Goal: Task Accomplishment & Management: Complete application form

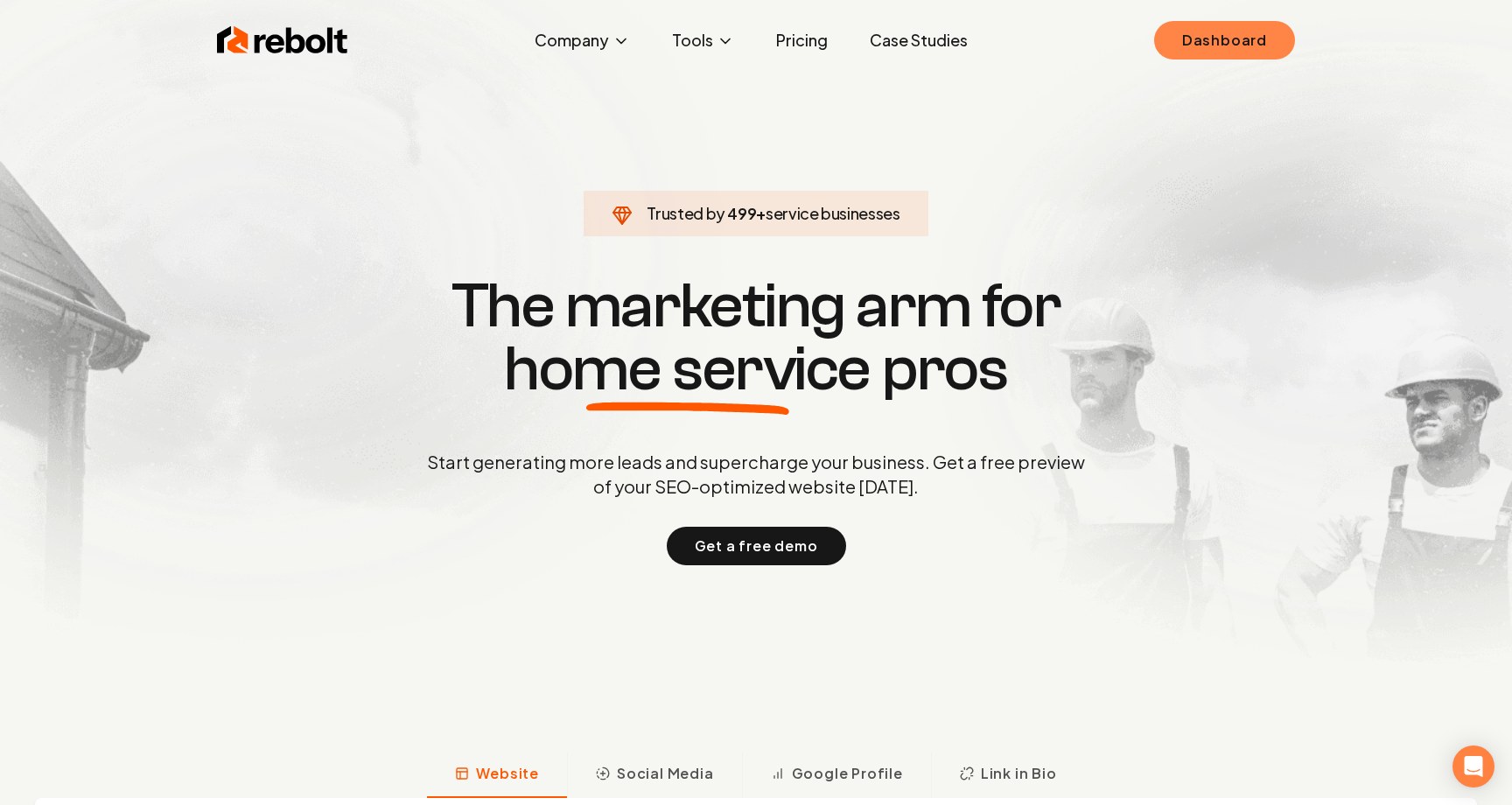
click at [1226, 29] on link "Dashboard" at bounding box center [1224, 40] width 140 height 39
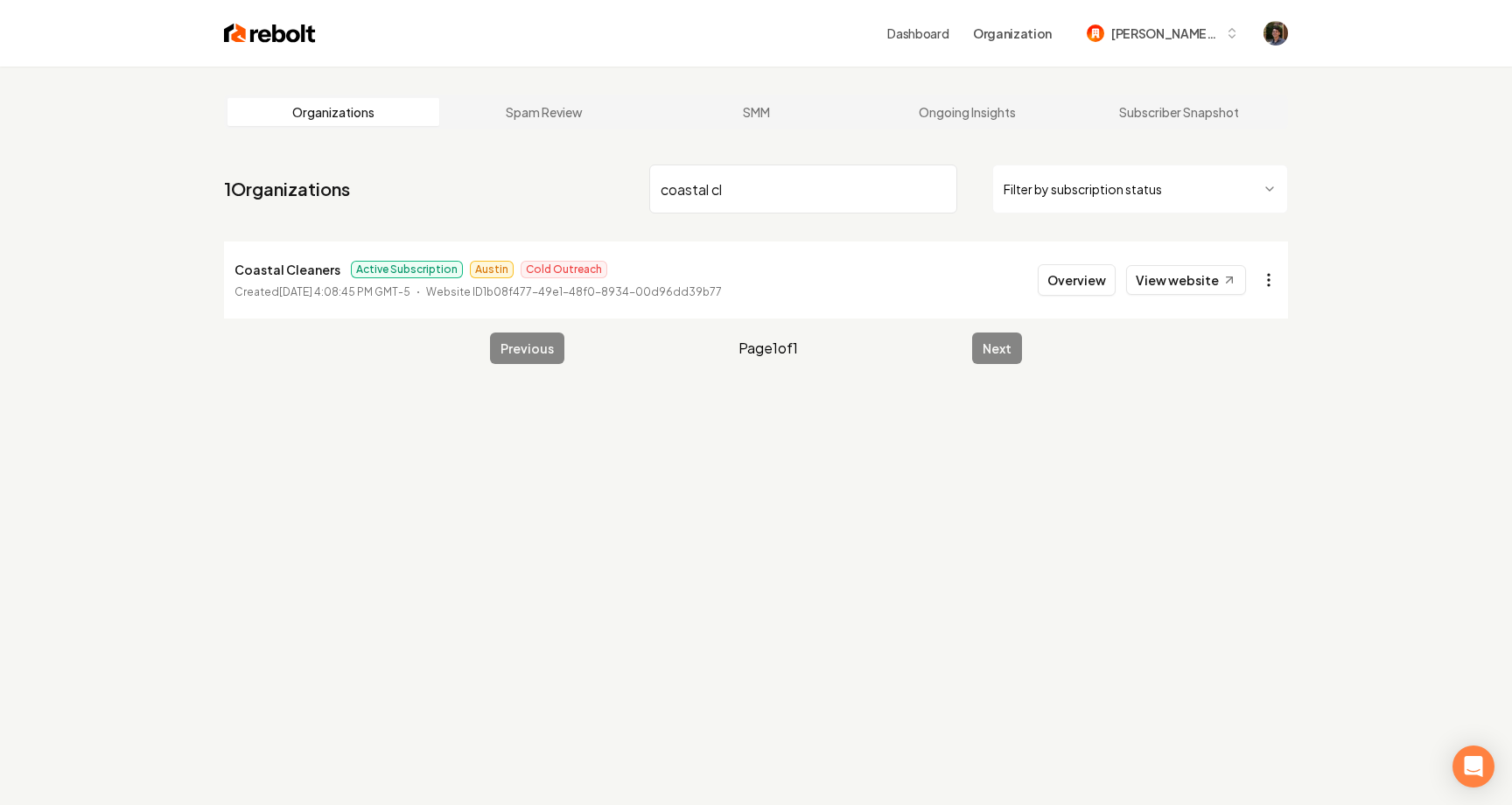
type input "coastal cl"
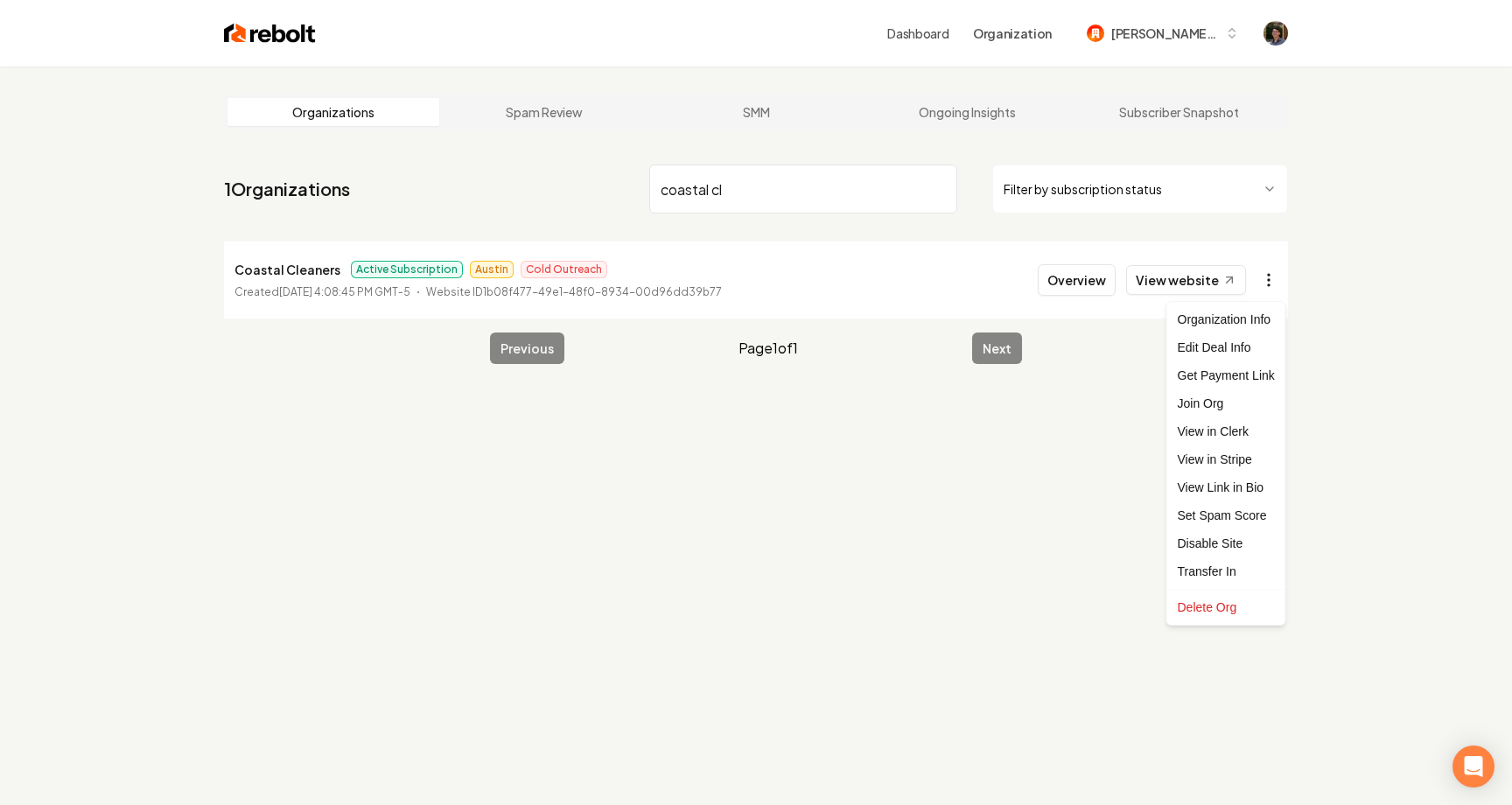
click at [1272, 283] on html "Dashboard Organization [PERSON_NAME]-62 Organizations Spam Review SMM Ongoing I…" at bounding box center [756, 402] width 1512 height 805
click at [1218, 461] on link "View in Stripe" at bounding box center [1226, 459] width 111 height 28
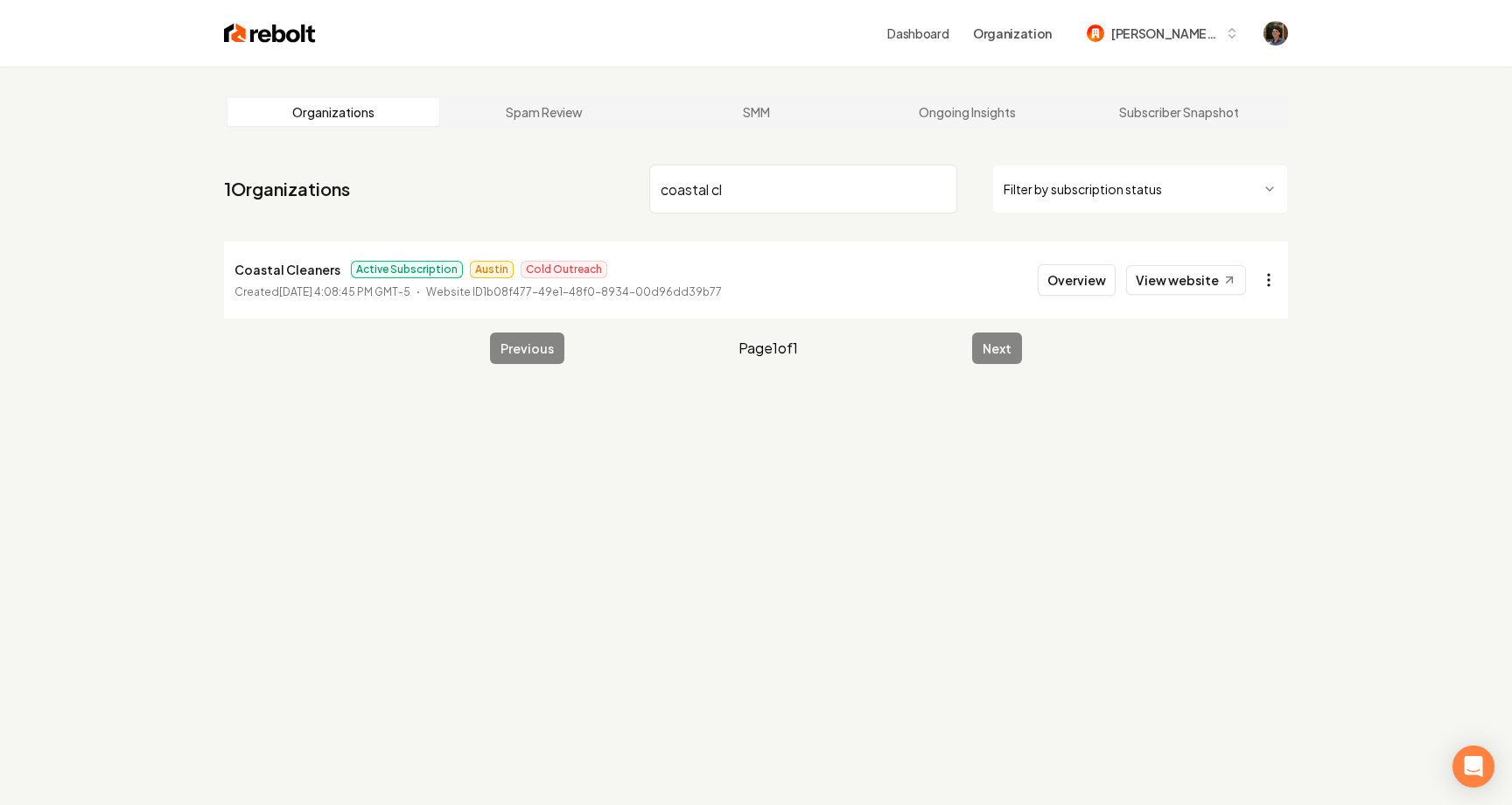
click at [1267, 277] on html "Dashboard Organization [PERSON_NAME]-62 Organizations Spam Review SMM Ongoing I…" at bounding box center [756, 402] width 1512 height 805
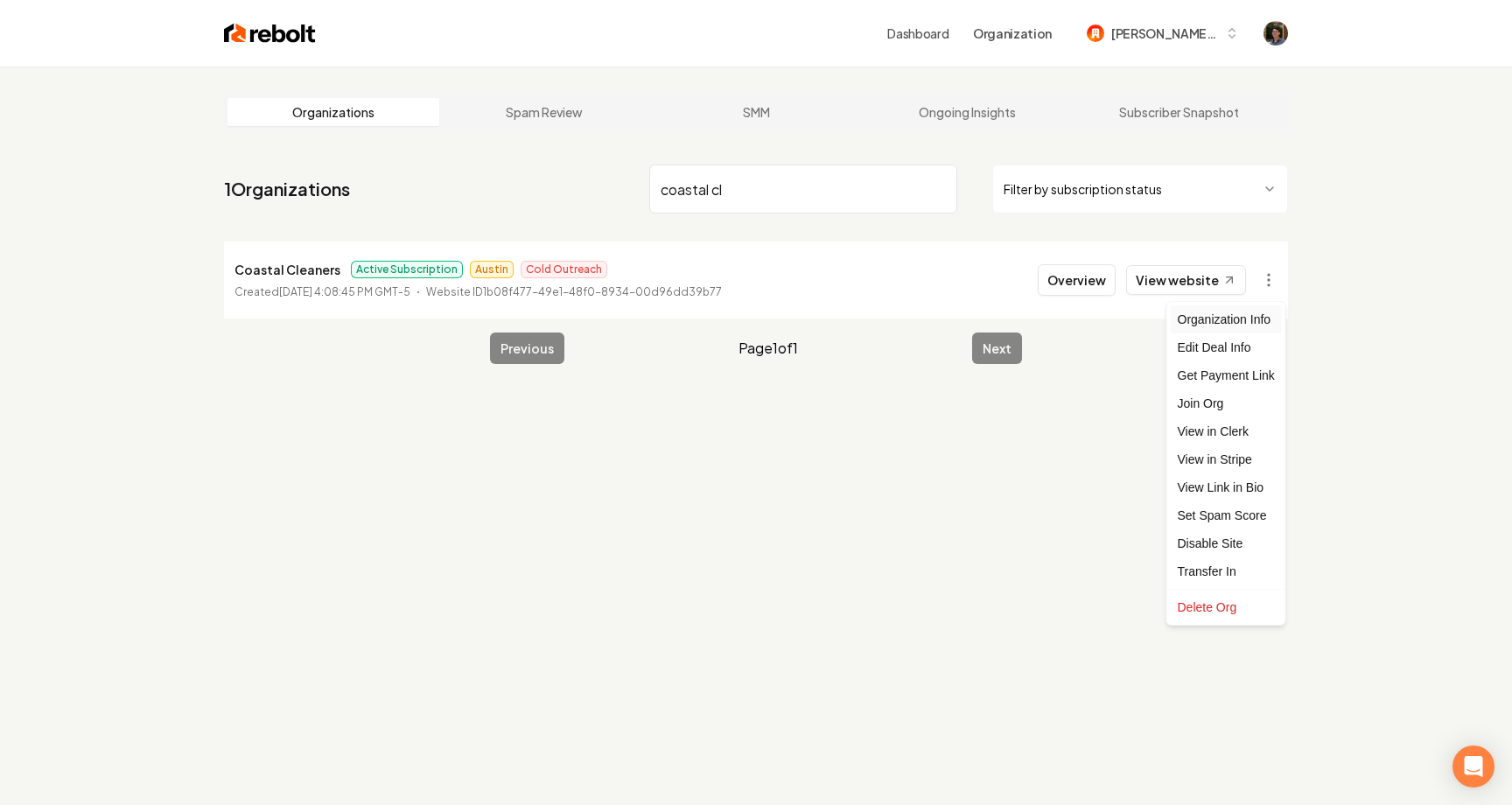
click at [1248, 324] on div "Organization Info" at bounding box center [1226, 319] width 111 height 28
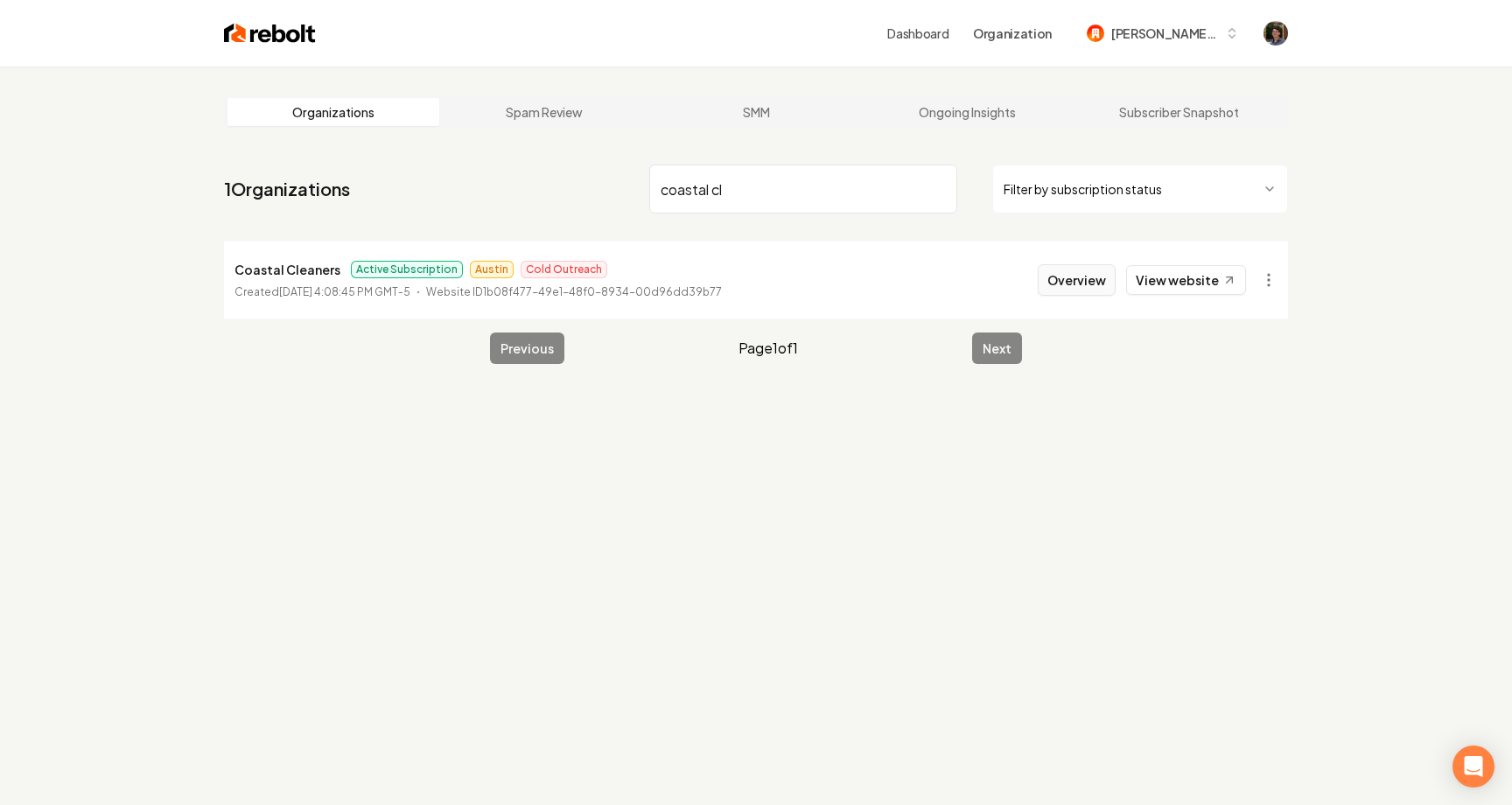
click at [1079, 275] on button "Overview" at bounding box center [1076, 280] width 78 height 32
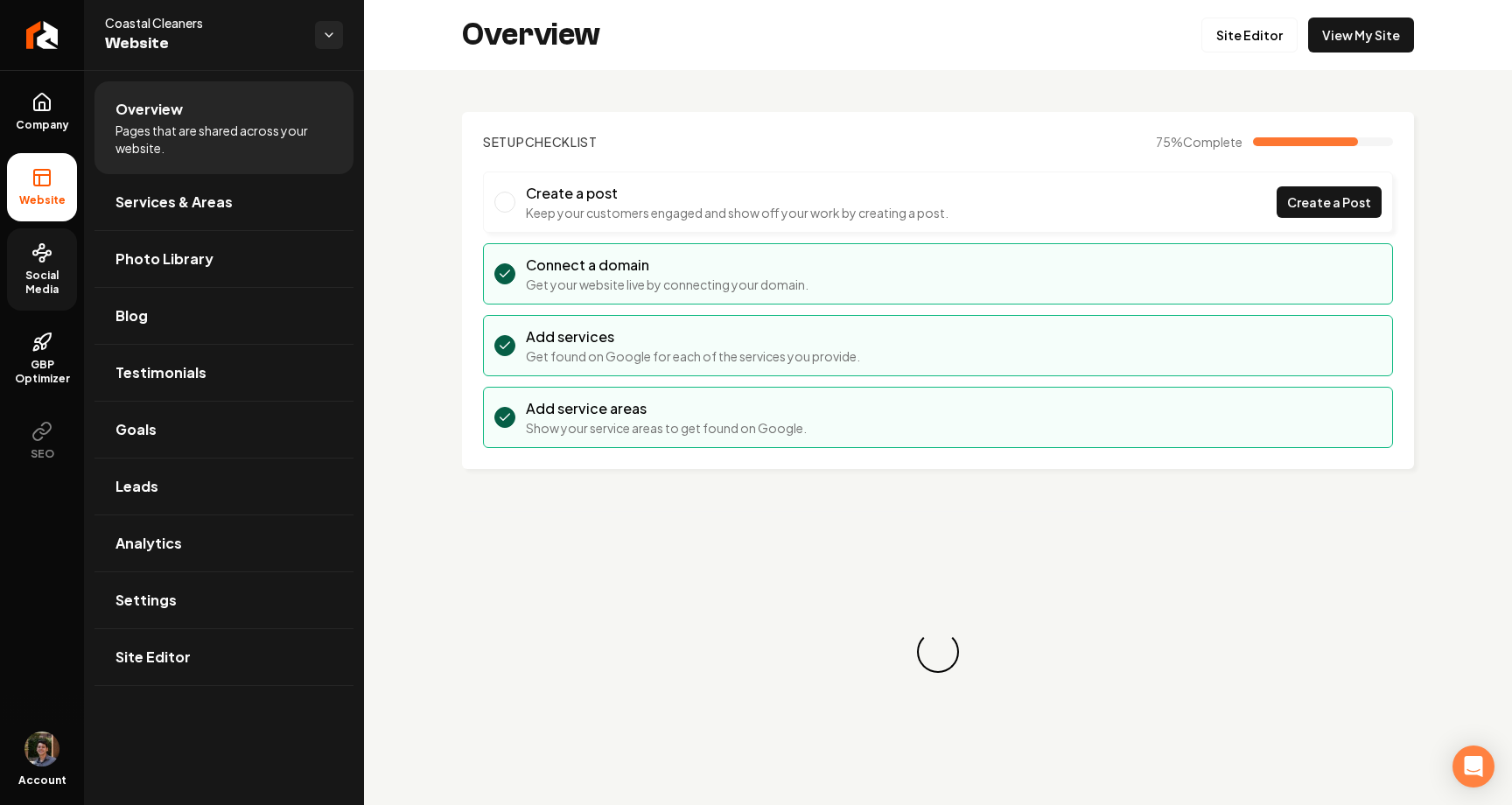
click at [29, 254] on link "Social Media" at bounding box center [42, 269] width 70 height 82
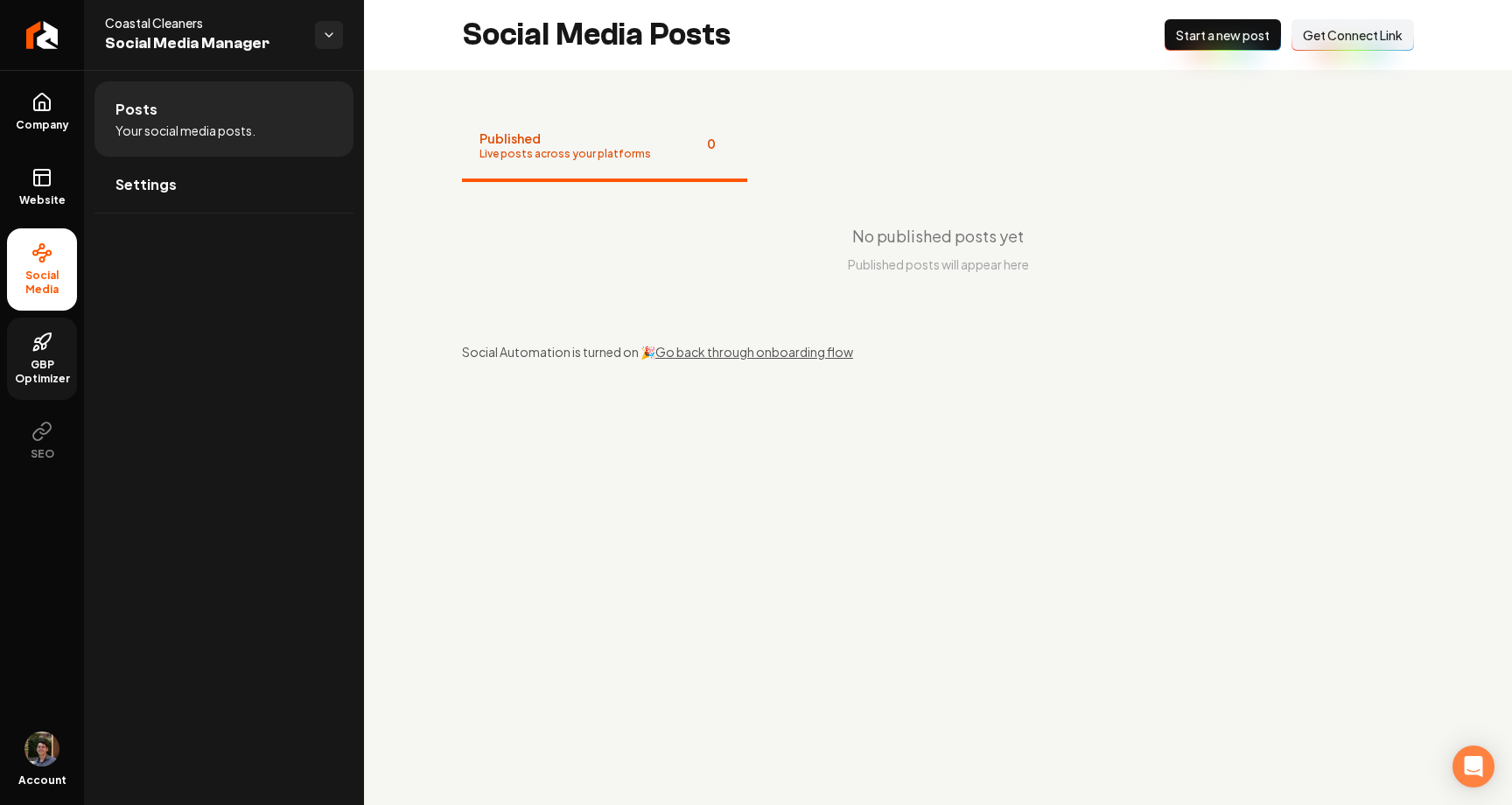
click at [42, 359] on span "GBP Optimizer" at bounding box center [42, 372] width 70 height 28
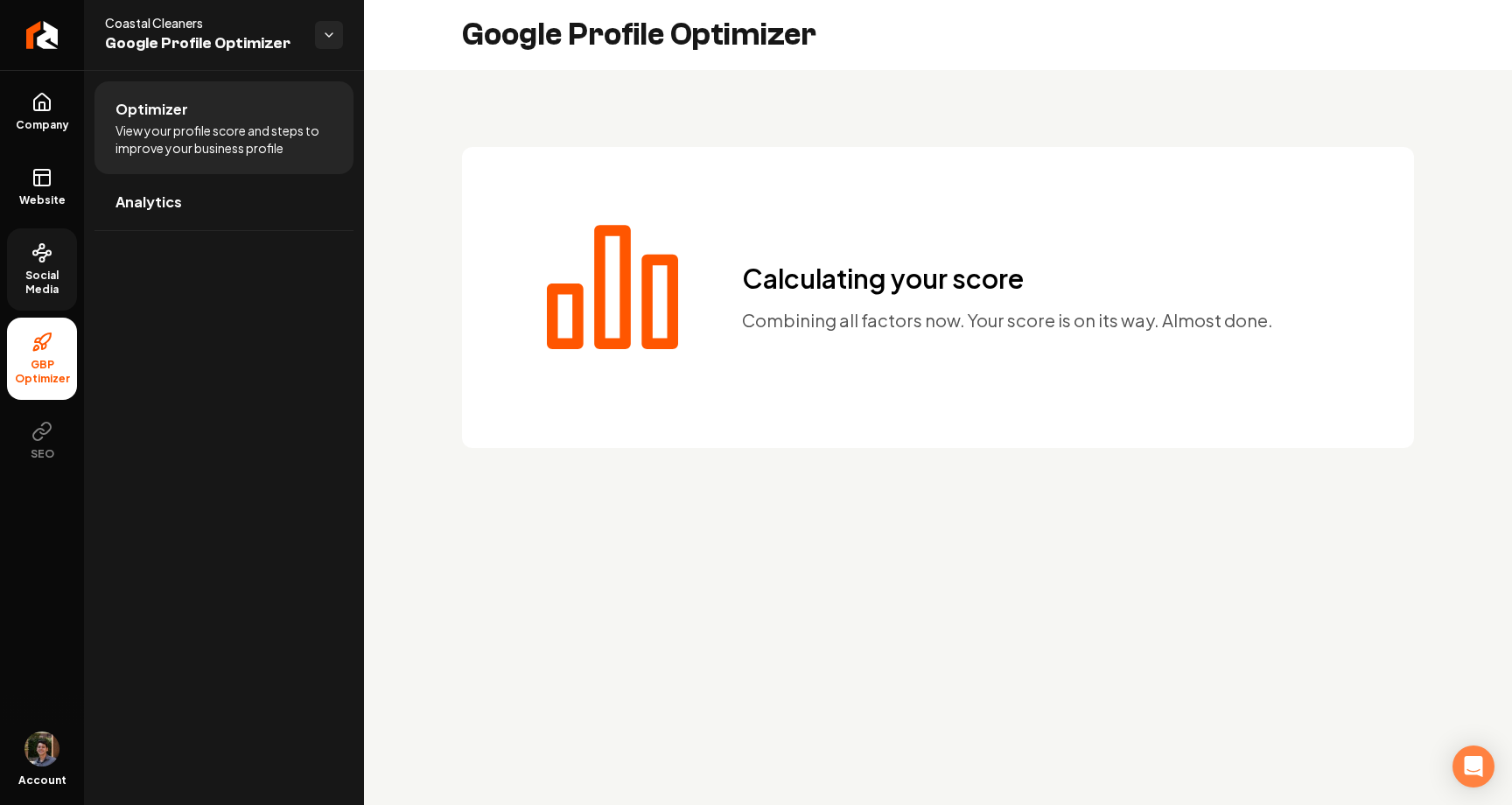
click at [44, 281] on span "Social Media" at bounding box center [42, 283] width 70 height 28
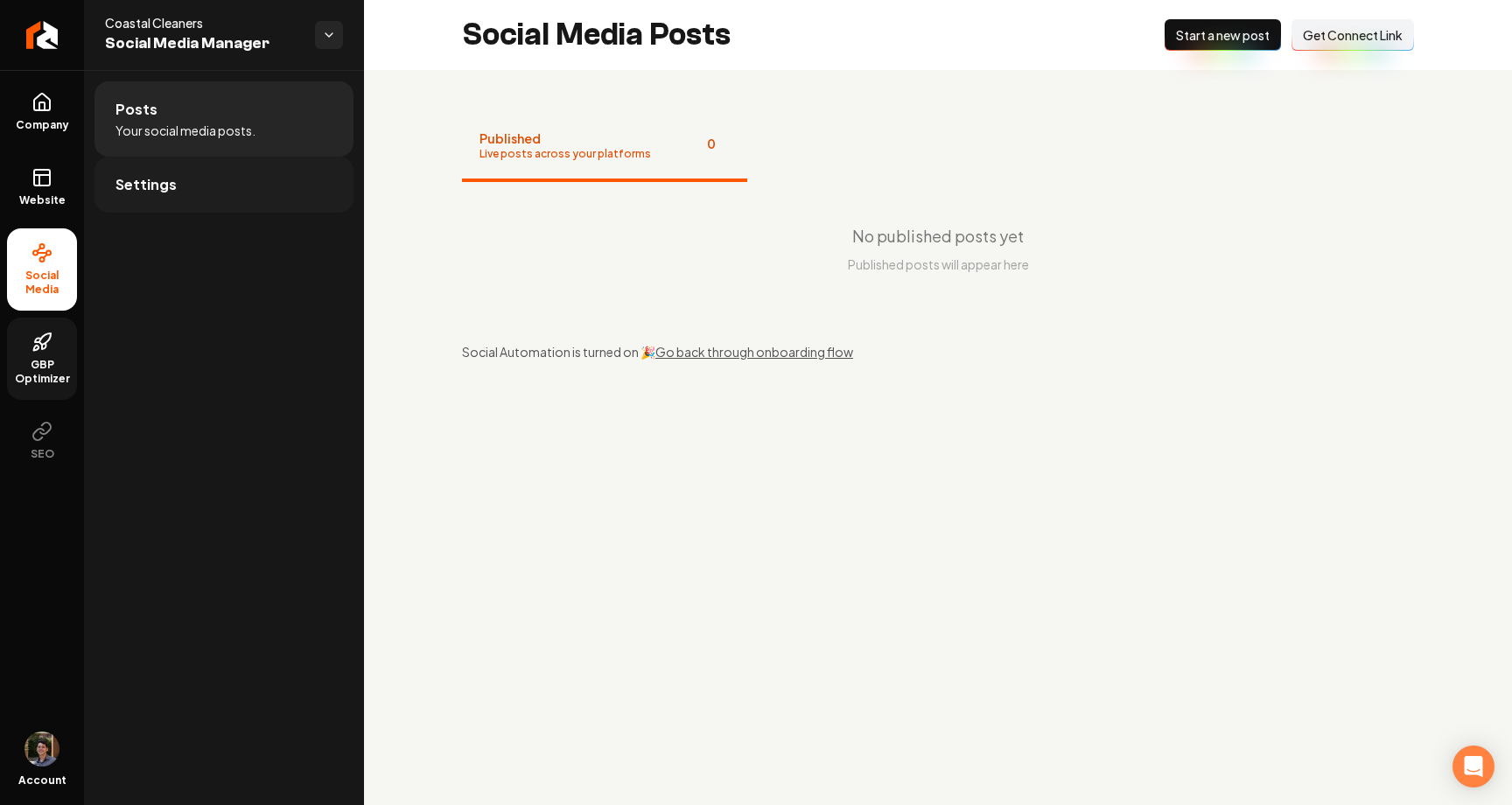
click at [221, 180] on link "Settings" at bounding box center [224, 184] width 259 height 56
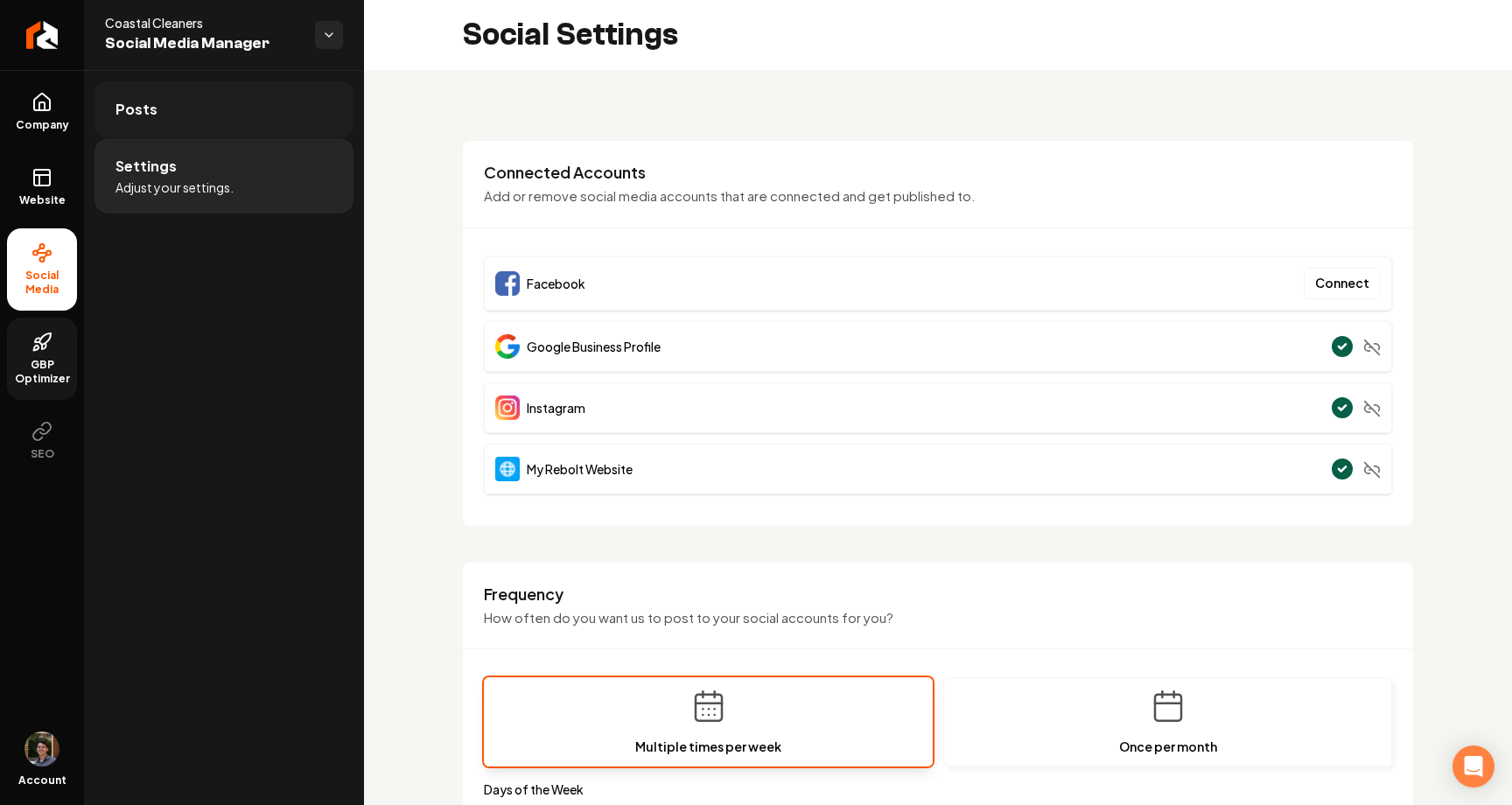
click at [244, 129] on link "Posts" at bounding box center [224, 109] width 259 height 56
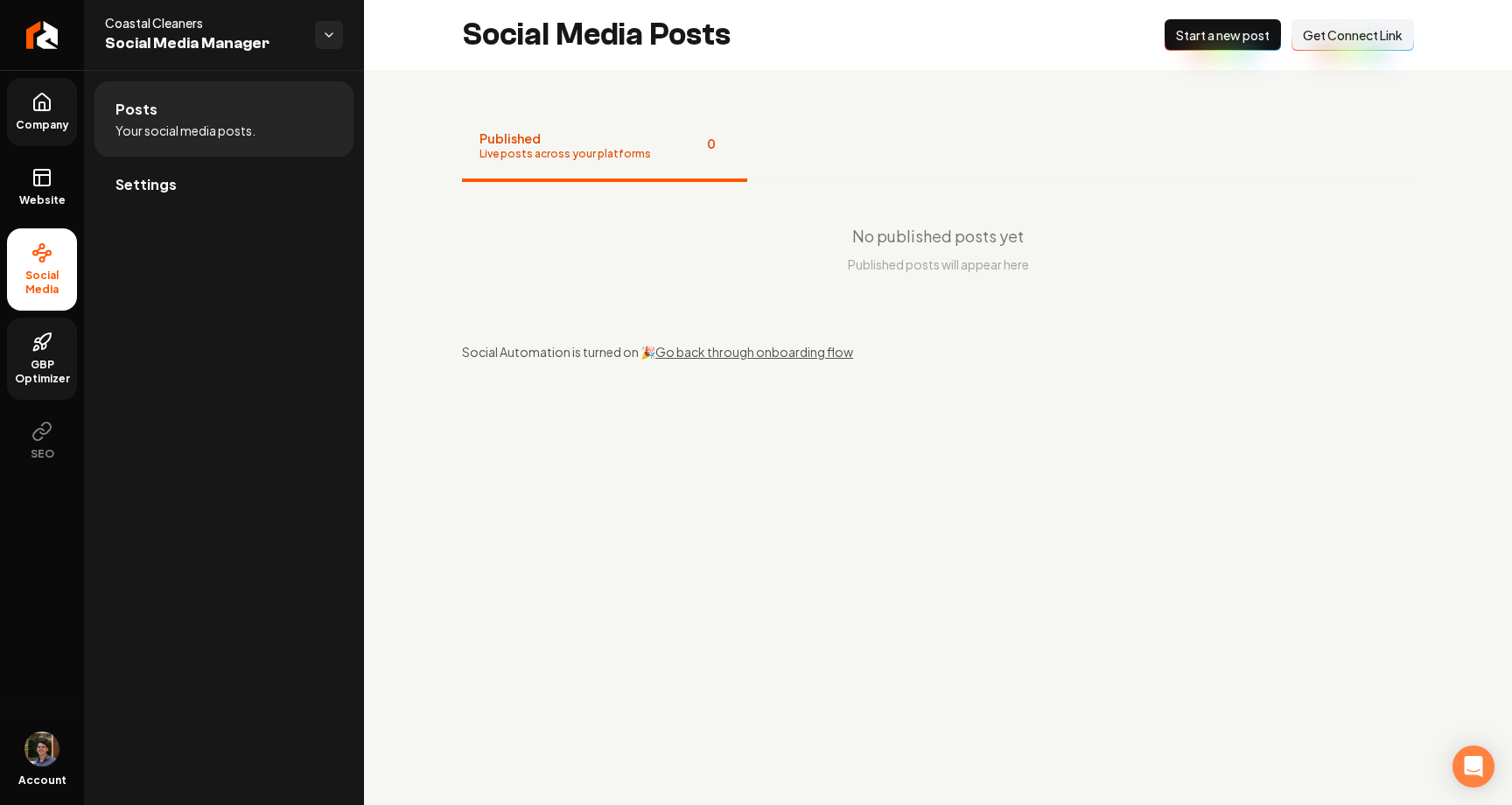
click at [27, 95] on link "Company" at bounding box center [42, 112] width 70 height 68
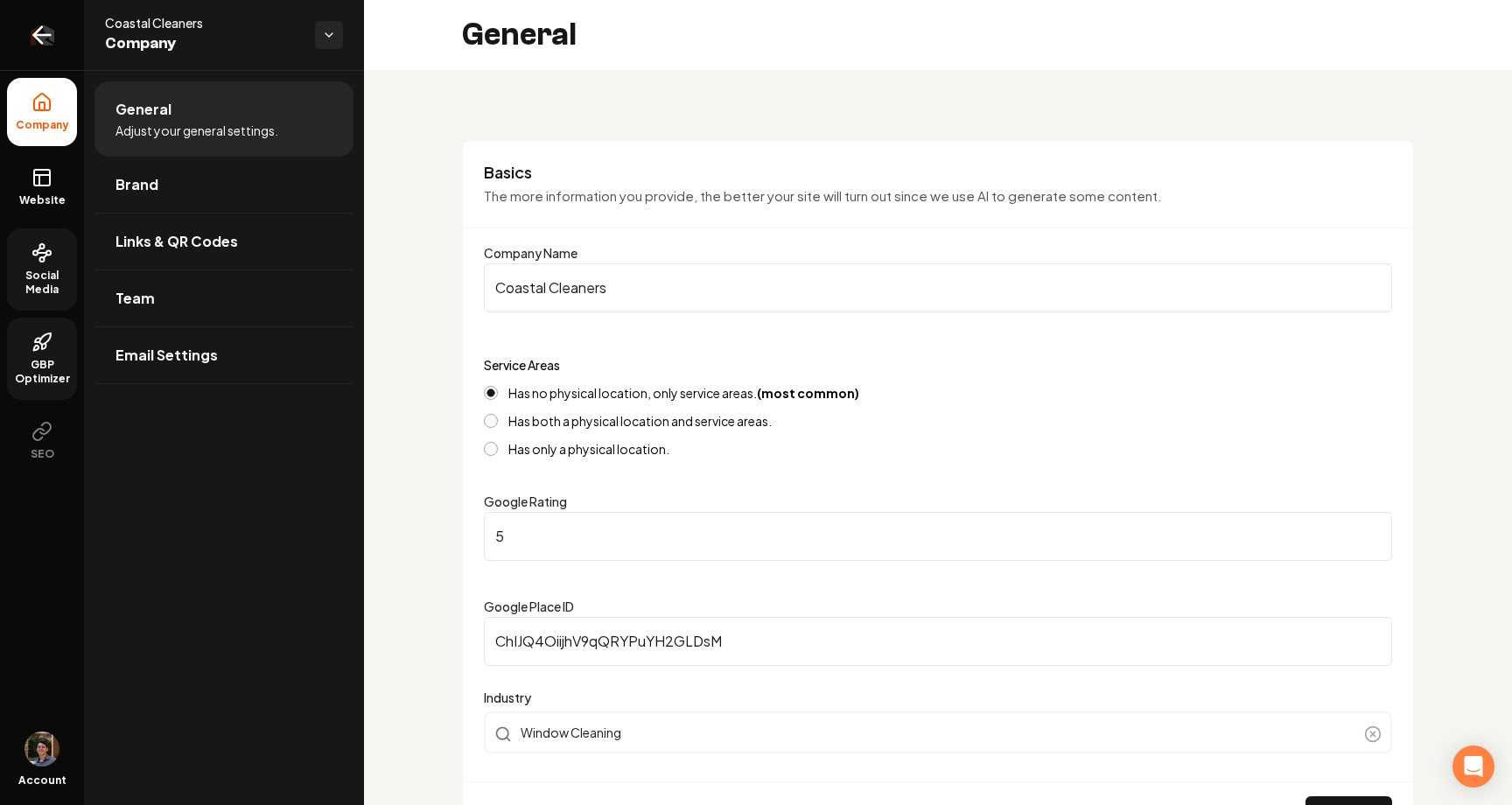
click at [51, 29] on icon "Return to dashboard" at bounding box center [42, 35] width 28 height 28
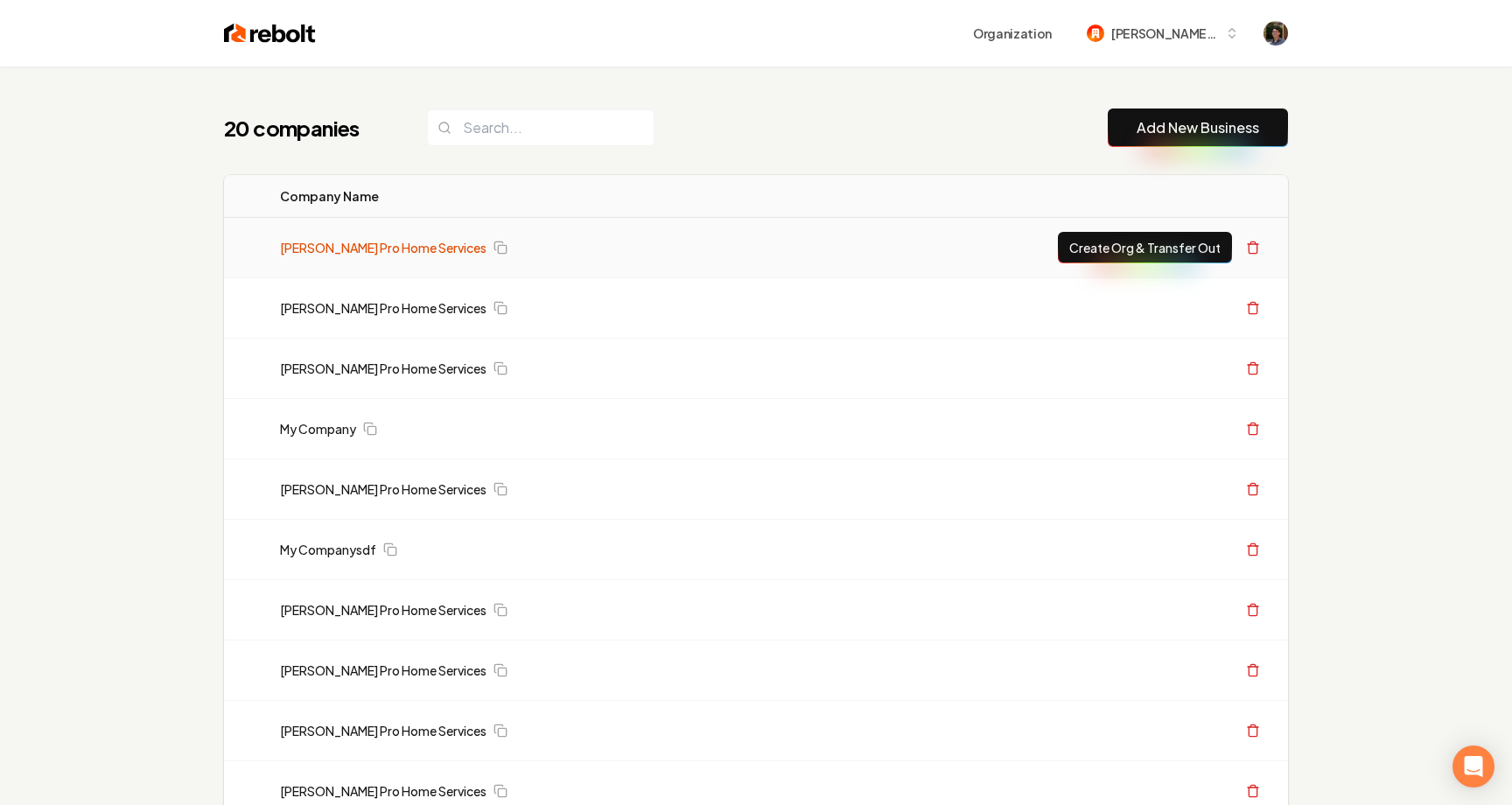
click at [372, 239] on link "[PERSON_NAME] Pro Home Services" at bounding box center [383, 248] width 207 height 18
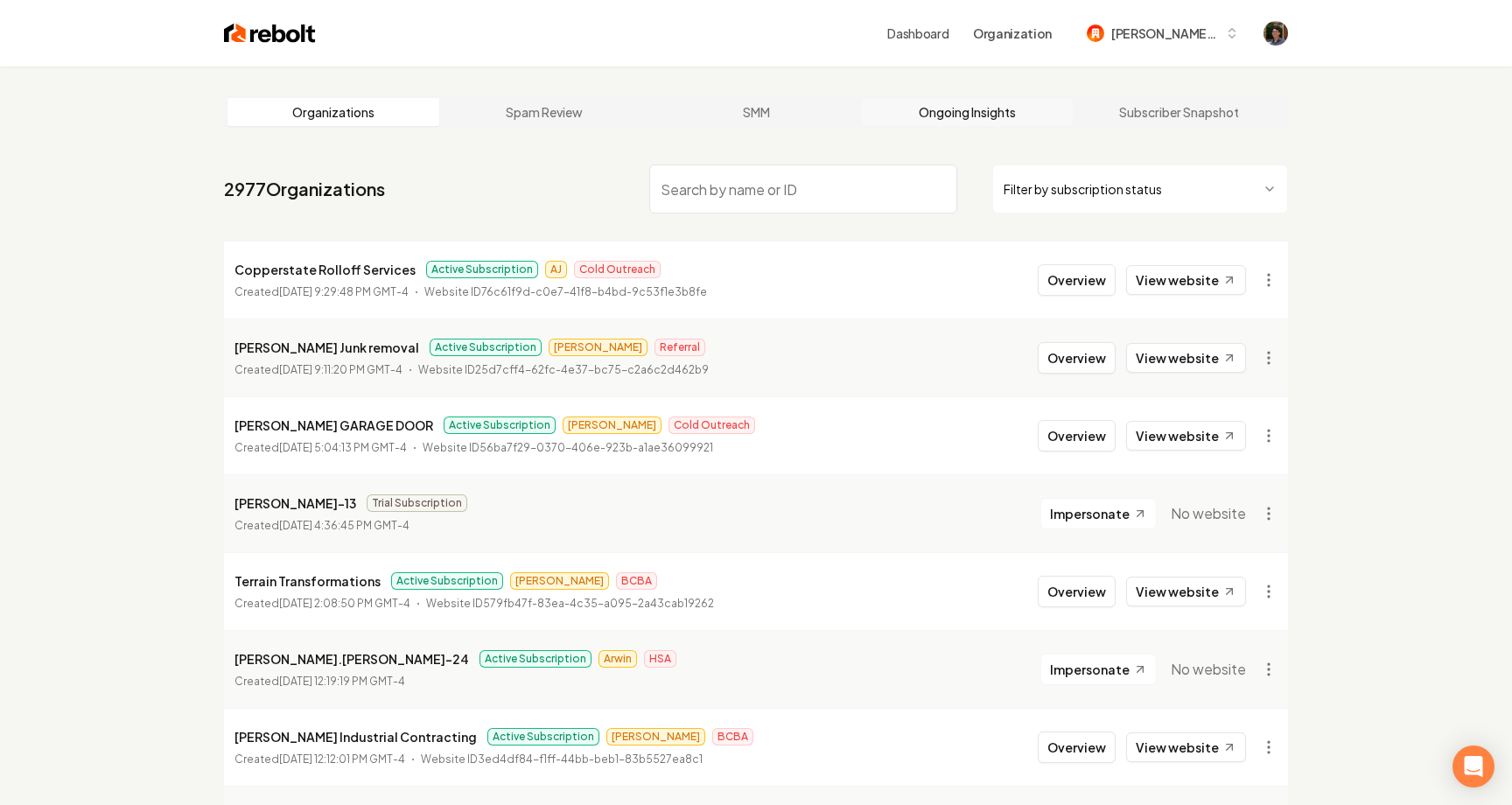
click at [997, 104] on link "Ongoing Insights" at bounding box center [967, 112] width 212 height 28
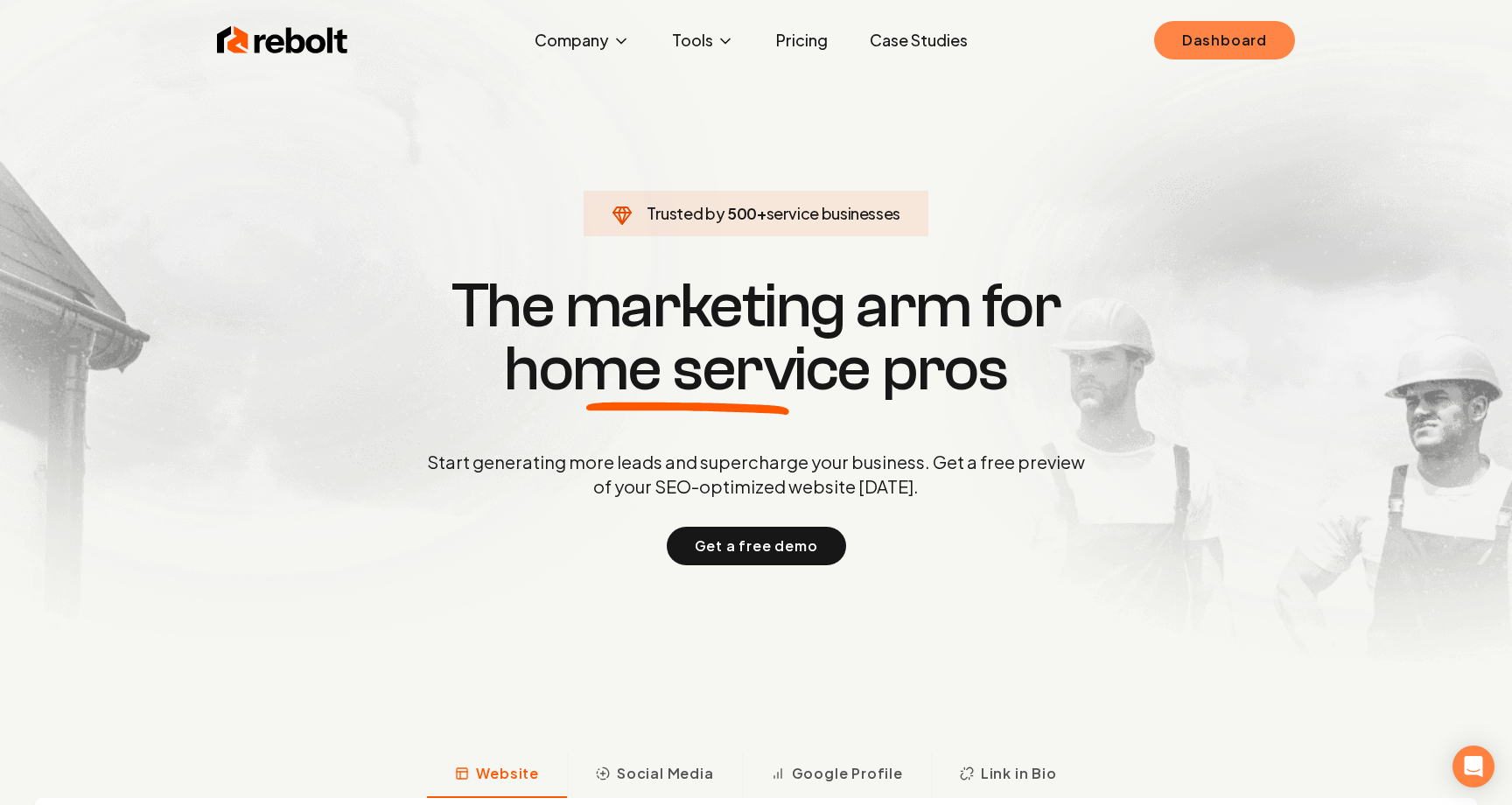
click at [1221, 41] on link "Dashboard" at bounding box center [1224, 40] width 140 height 39
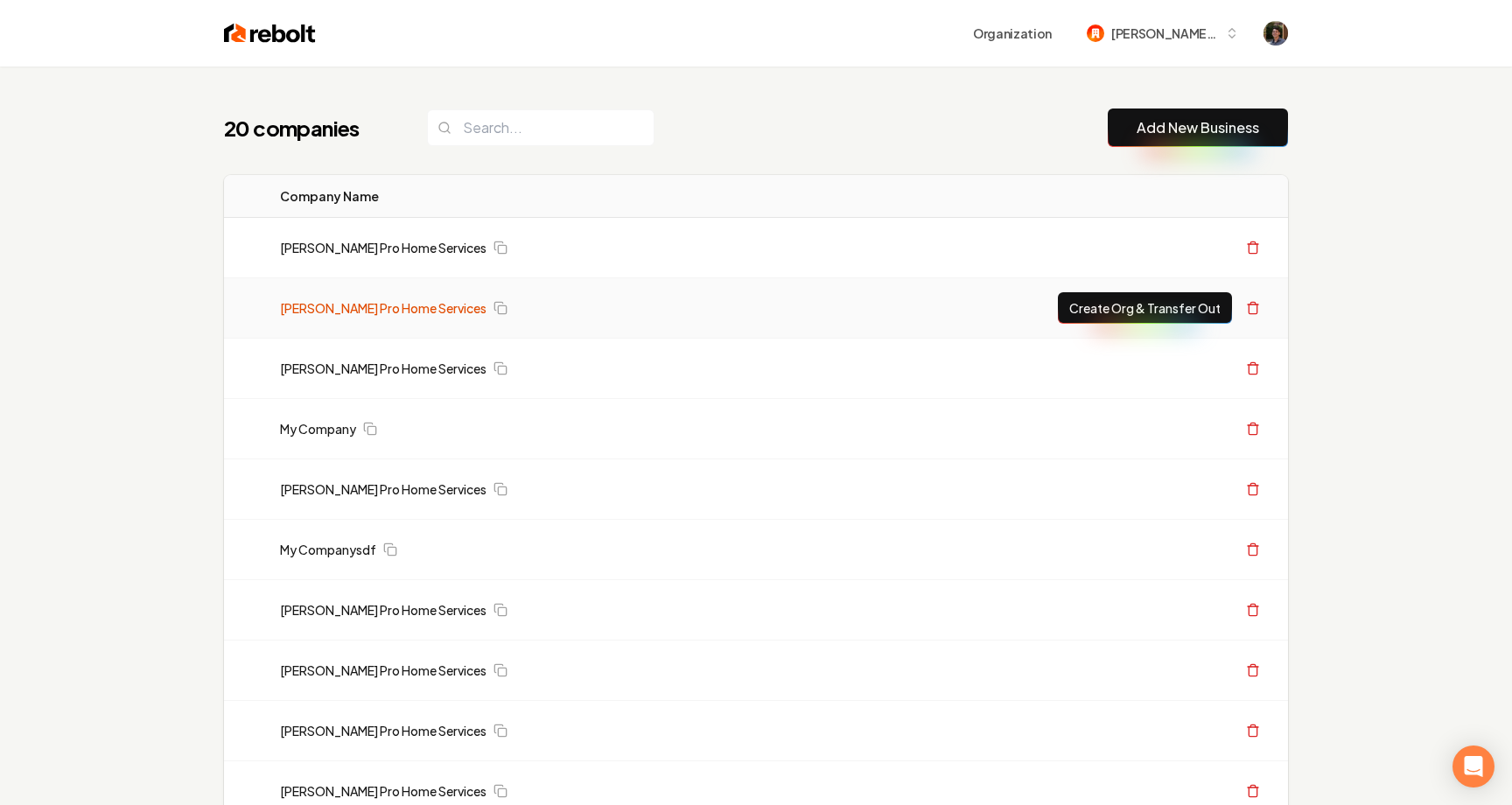
click at [406, 311] on link "[PERSON_NAME] Pro Home Services" at bounding box center [383, 309] width 207 height 18
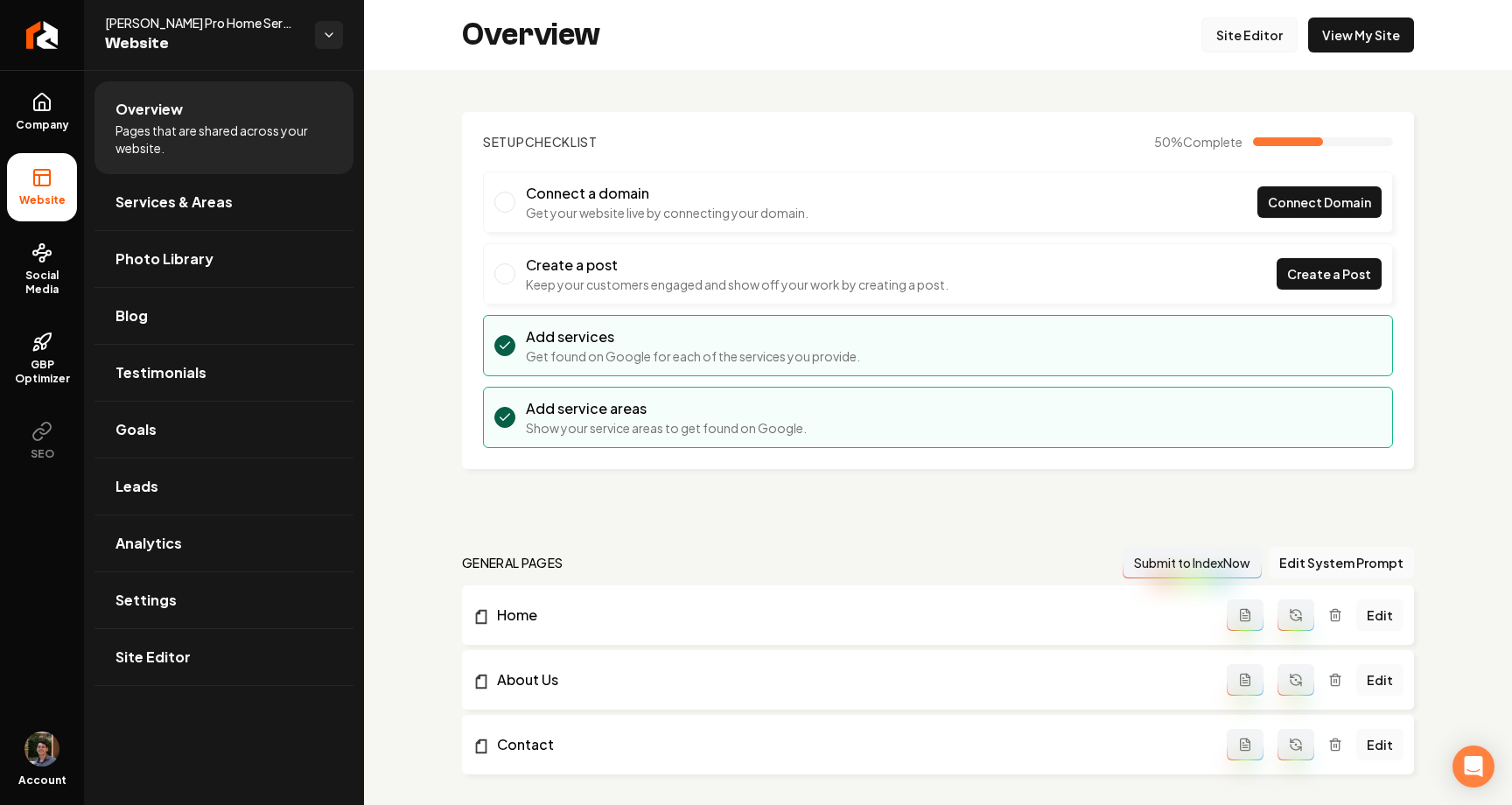
click at [1274, 40] on link "Site Editor" at bounding box center [1249, 35] width 96 height 35
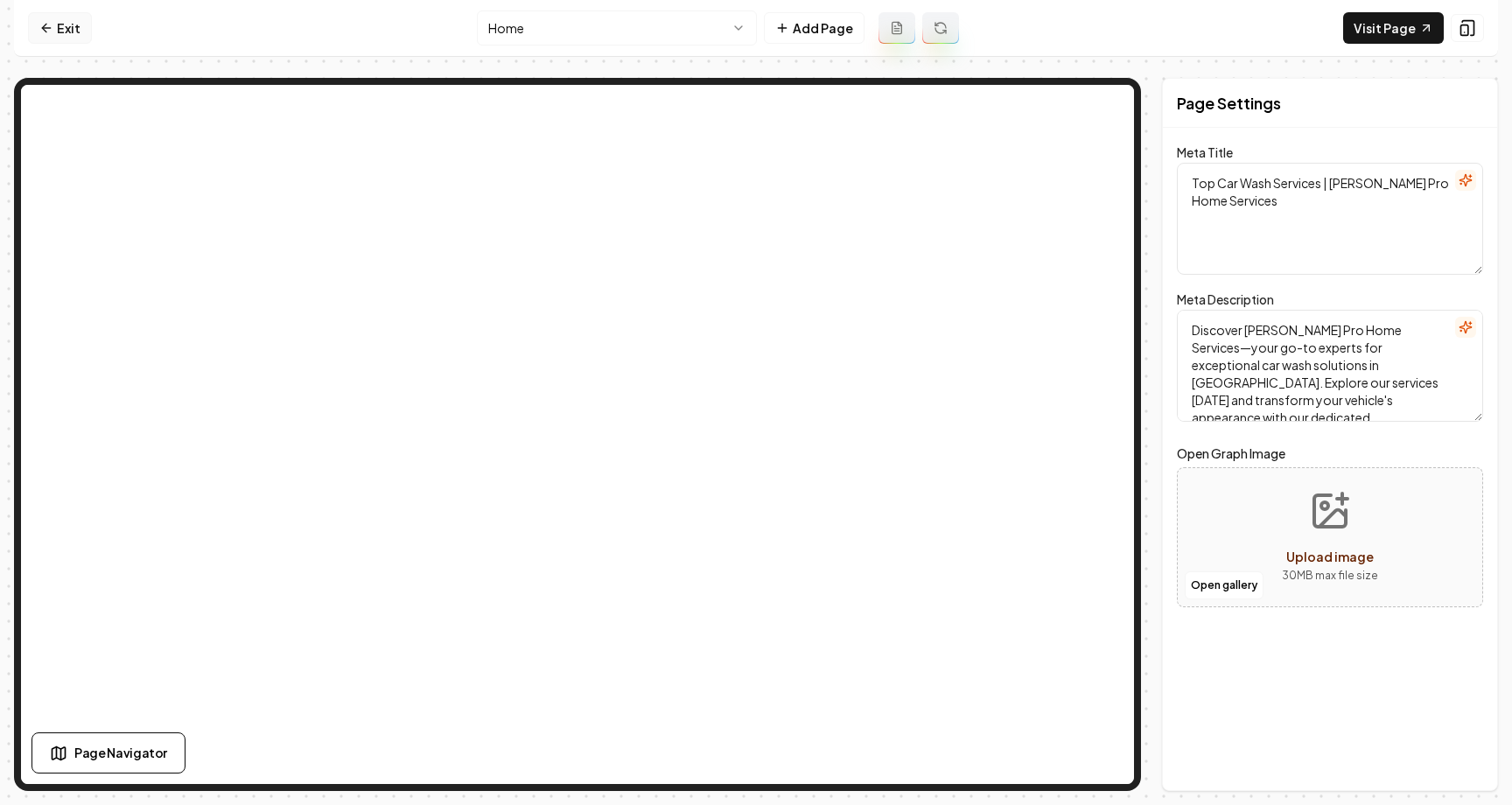
click at [75, 25] on link "Exit" at bounding box center [59, 28] width 64 height 32
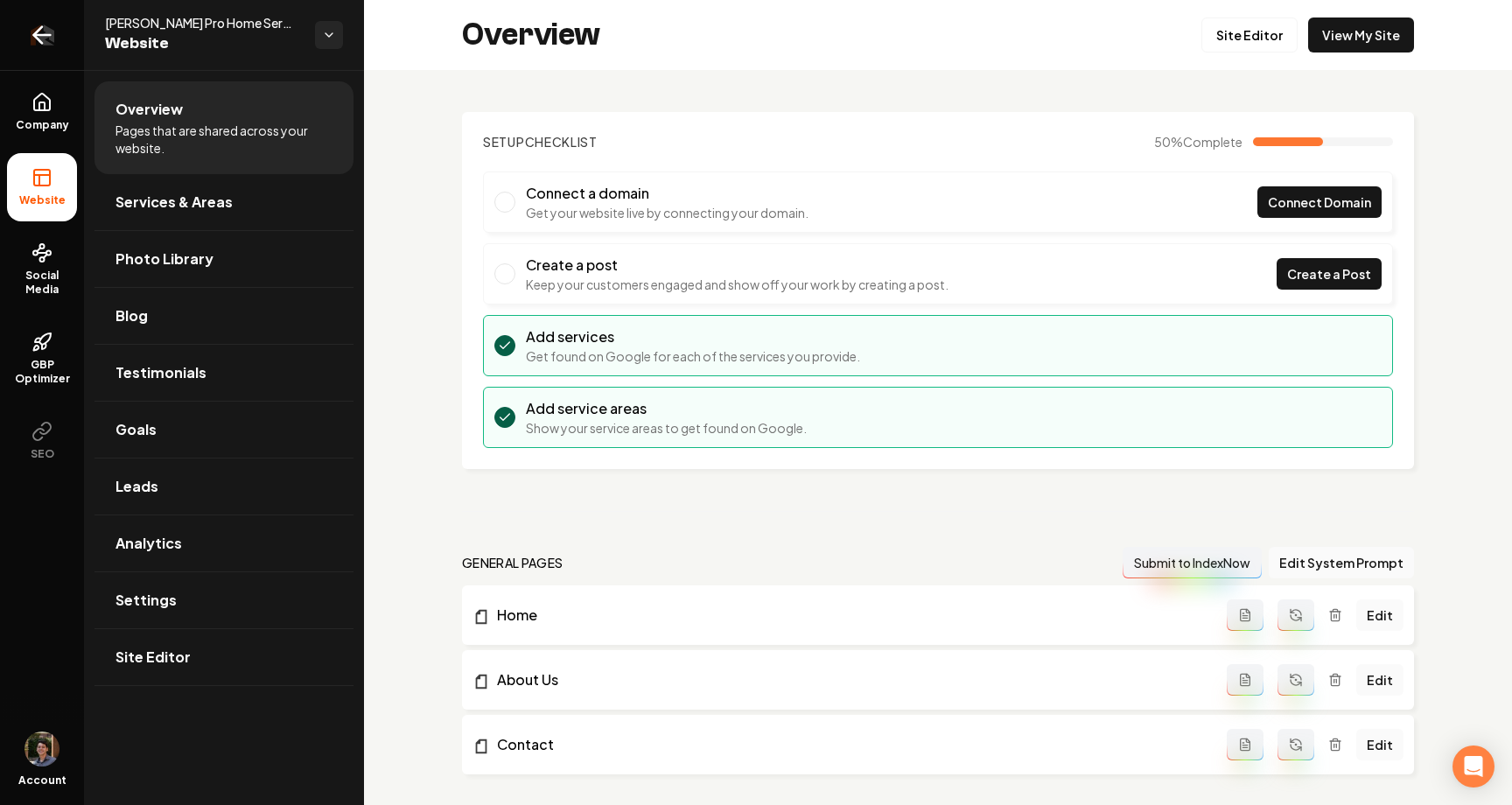
click at [60, 61] on link "Return to dashboard" at bounding box center [42, 35] width 84 height 70
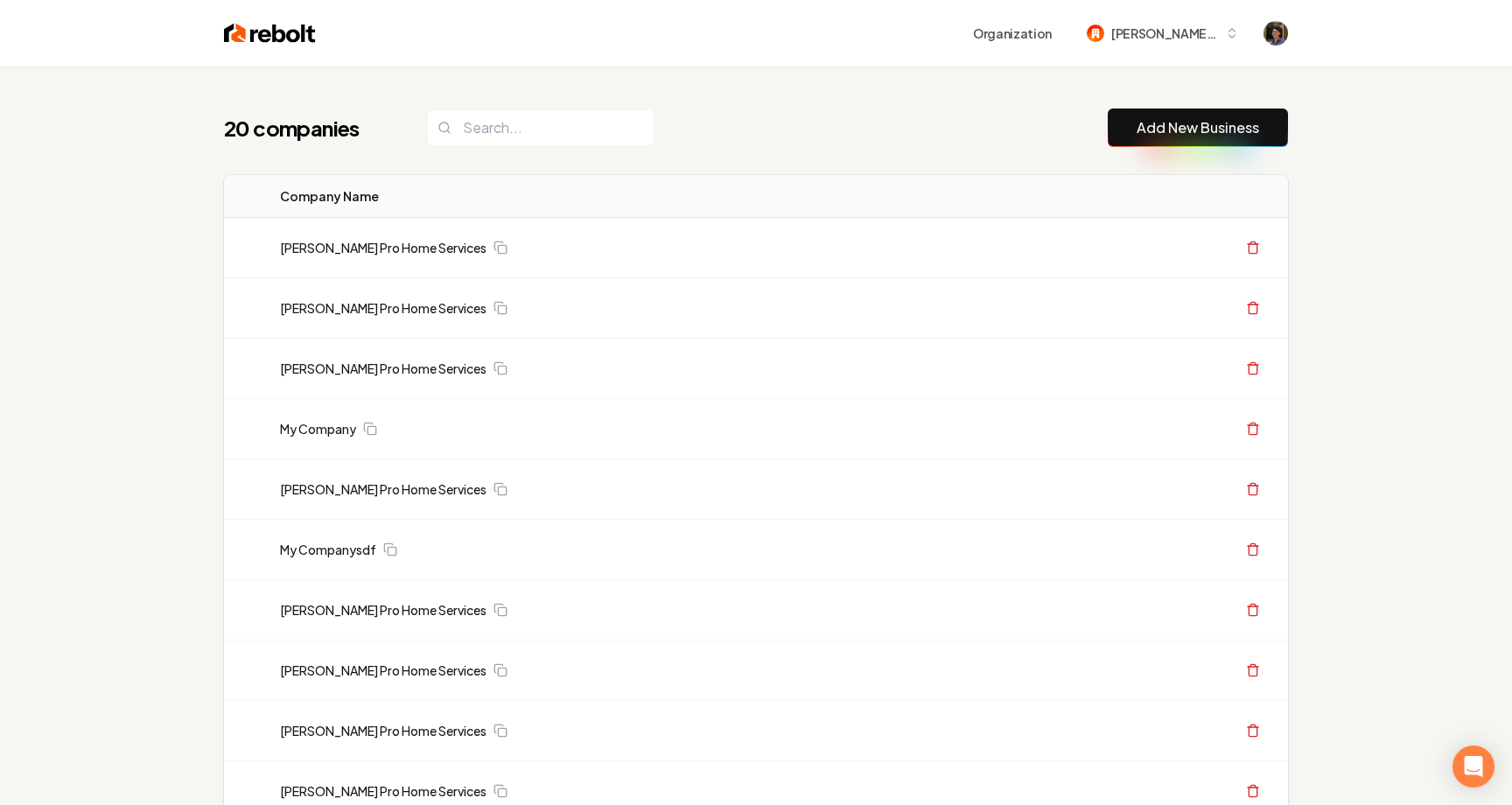
click at [1253, 140] on button "Add New Business" at bounding box center [1198, 128] width 180 height 39
click at [1215, 142] on button "Add New Business" at bounding box center [1198, 128] width 180 height 39
click at [1185, 126] on link "Add New Business" at bounding box center [1198, 128] width 123 height 21
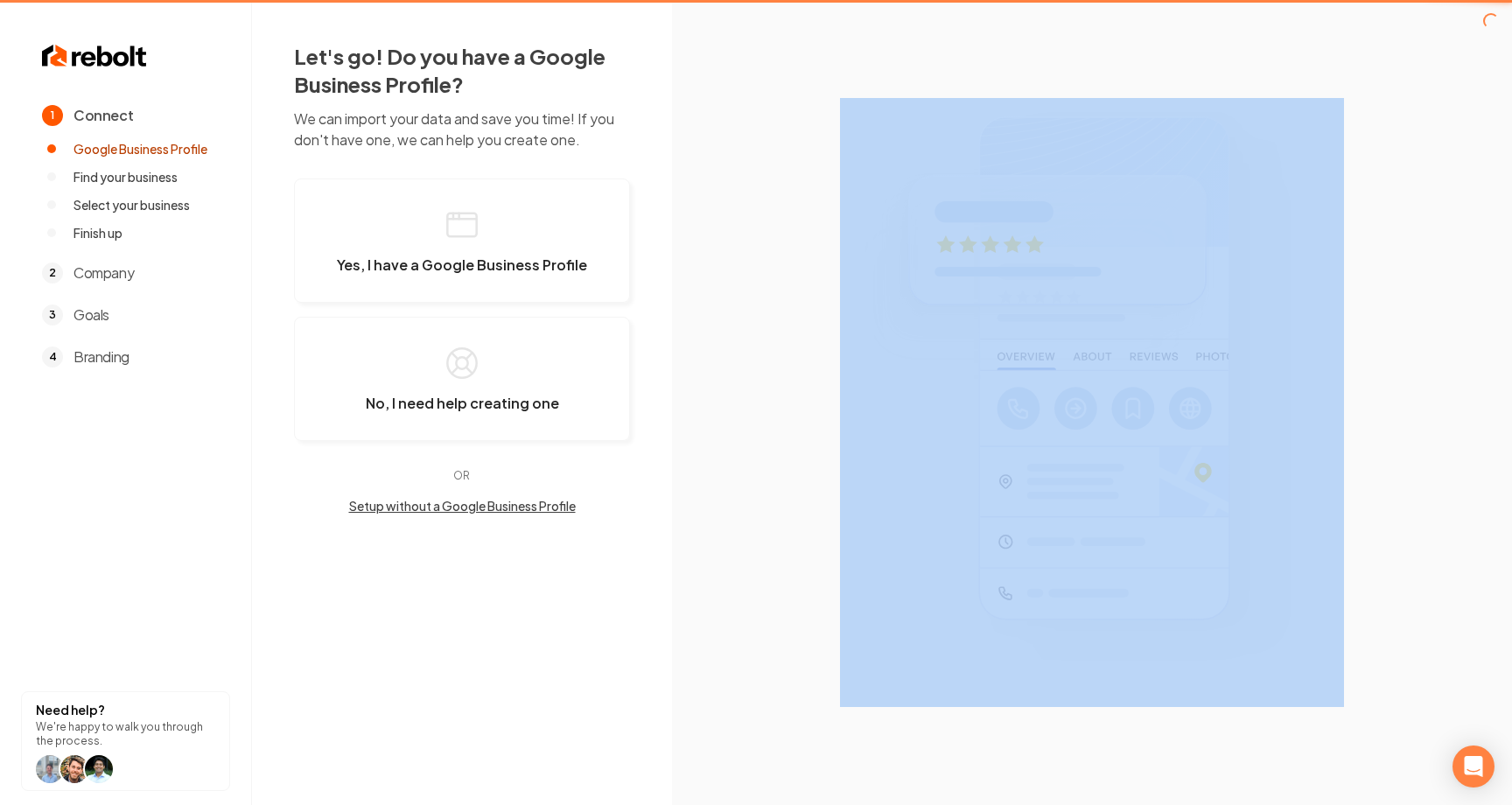
click at [1185, 126] on section at bounding box center [1091, 402] width 840 height 805
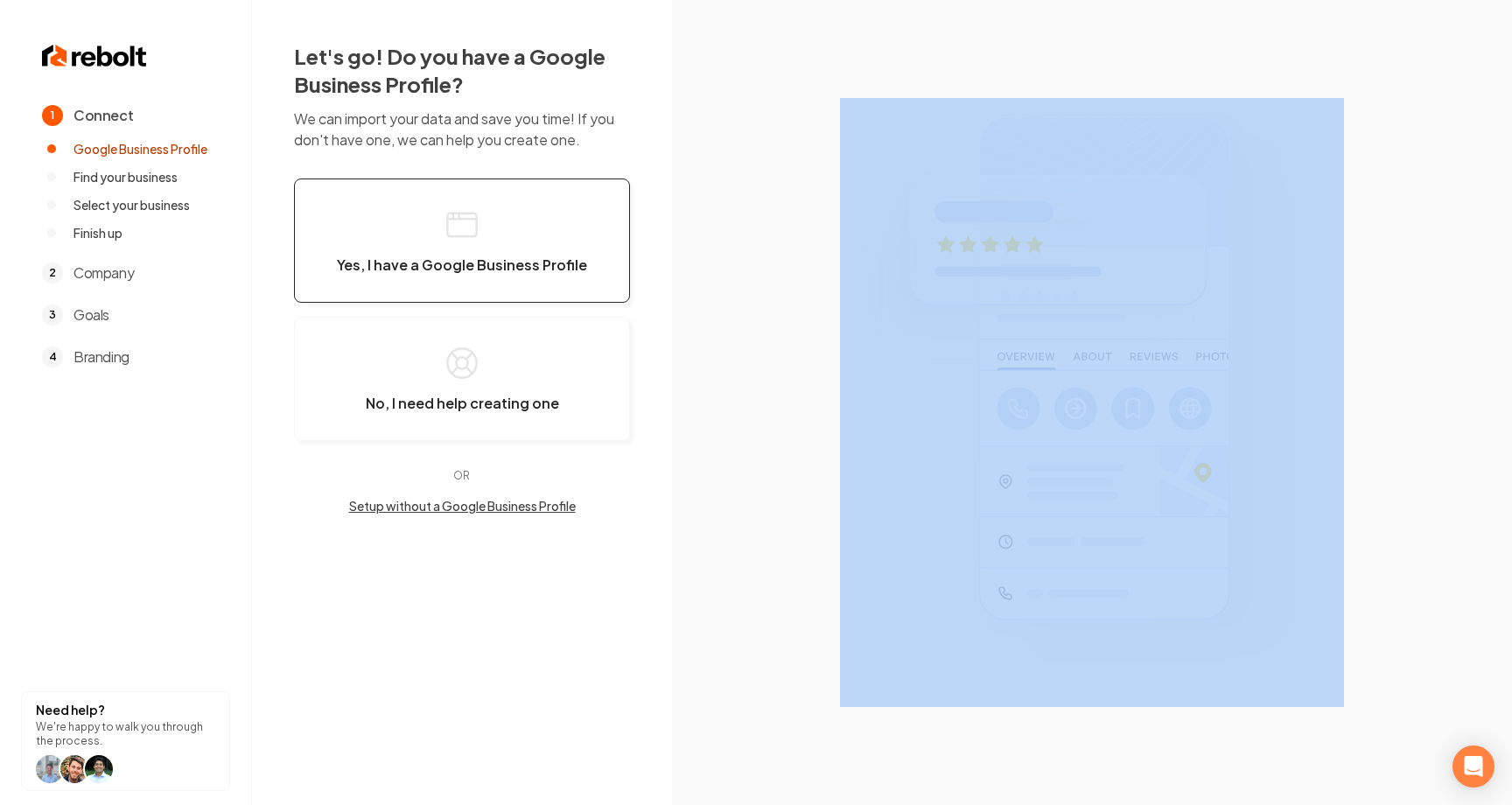
click at [434, 218] on button "Yes, I have a Google Business Profile" at bounding box center [462, 240] width 336 height 125
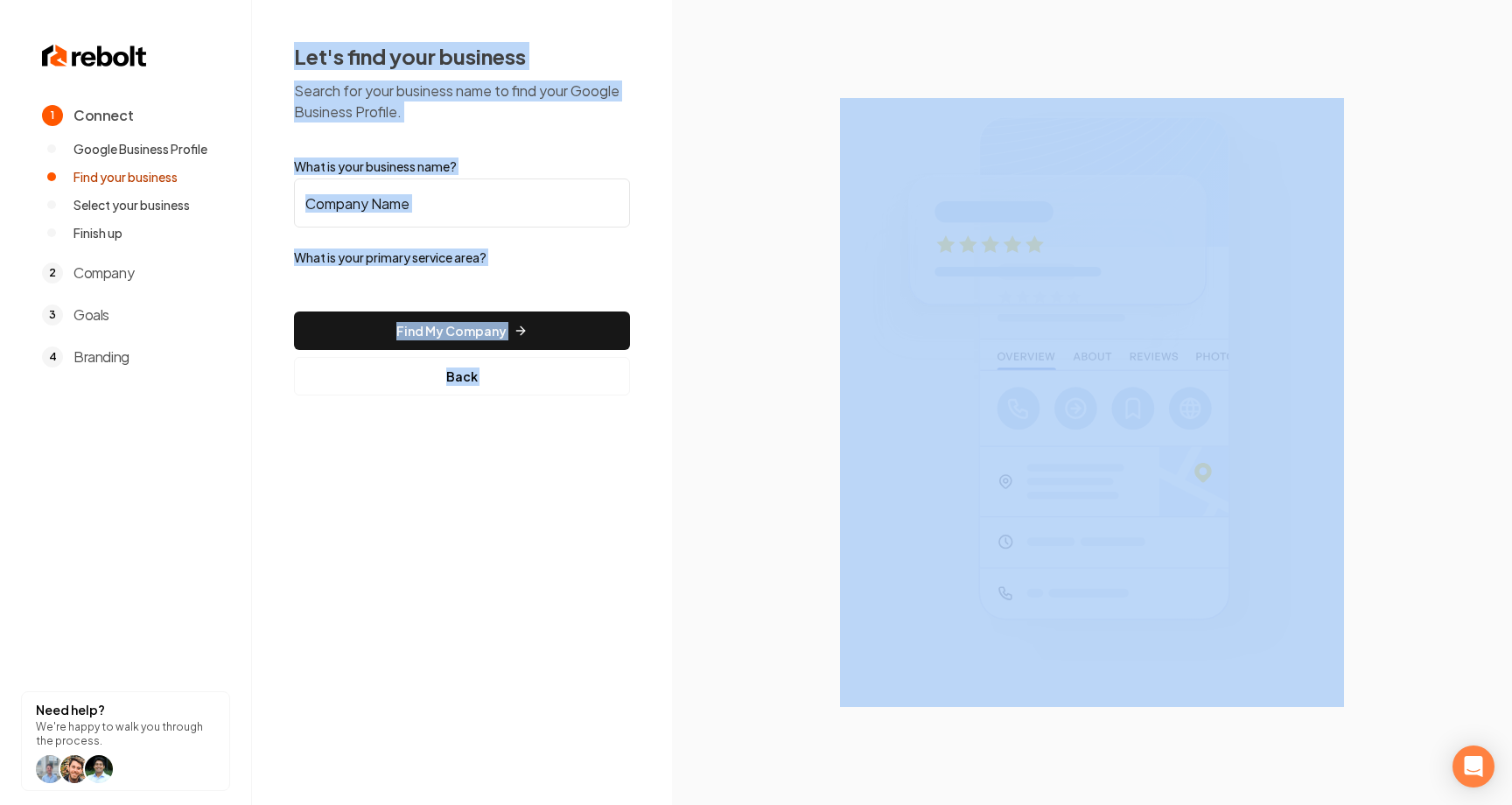
click at [462, 208] on input "What is your business name?" at bounding box center [462, 203] width 336 height 49
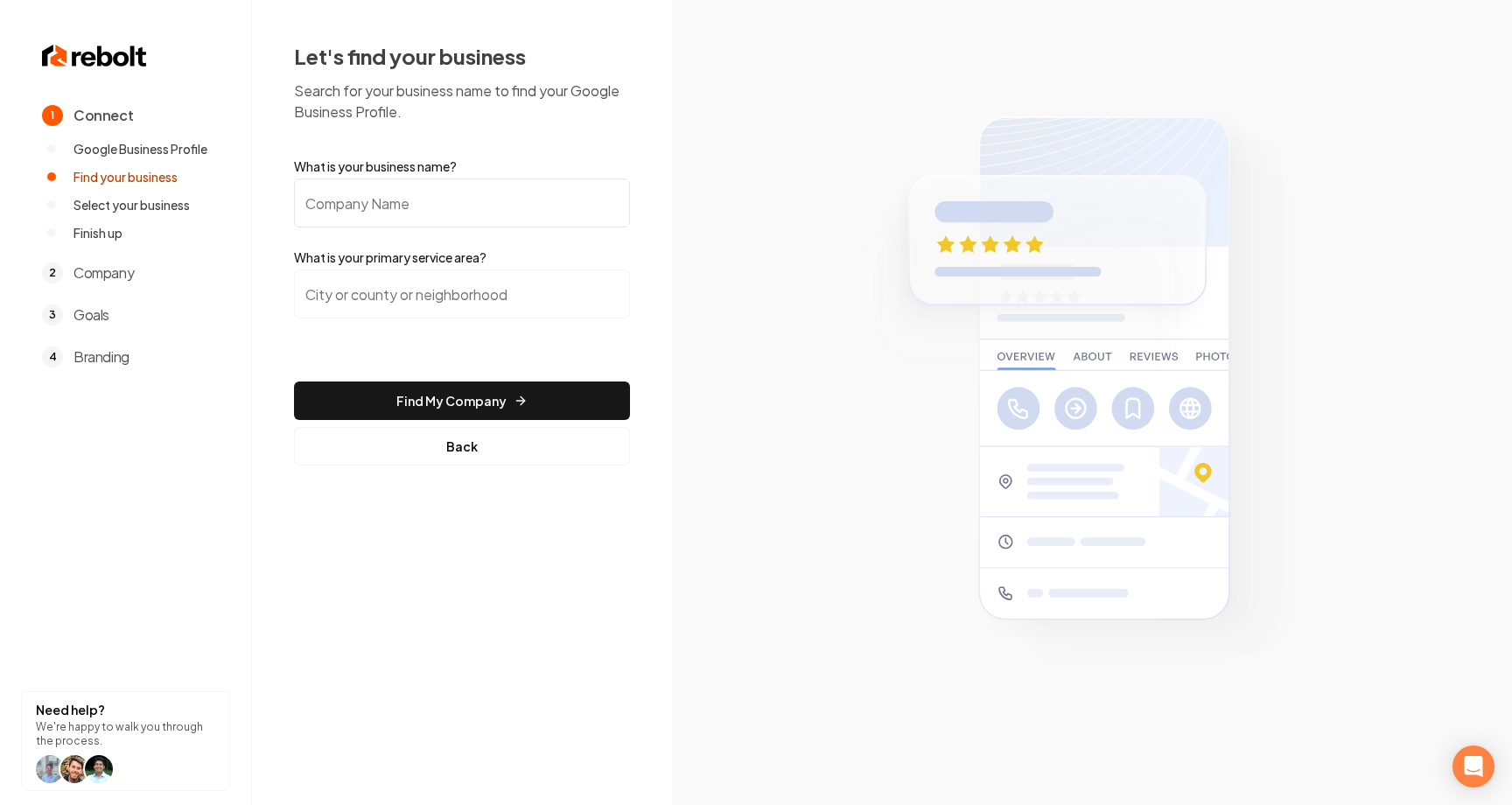
type input "[PERSON_NAME] Pro Home Services"
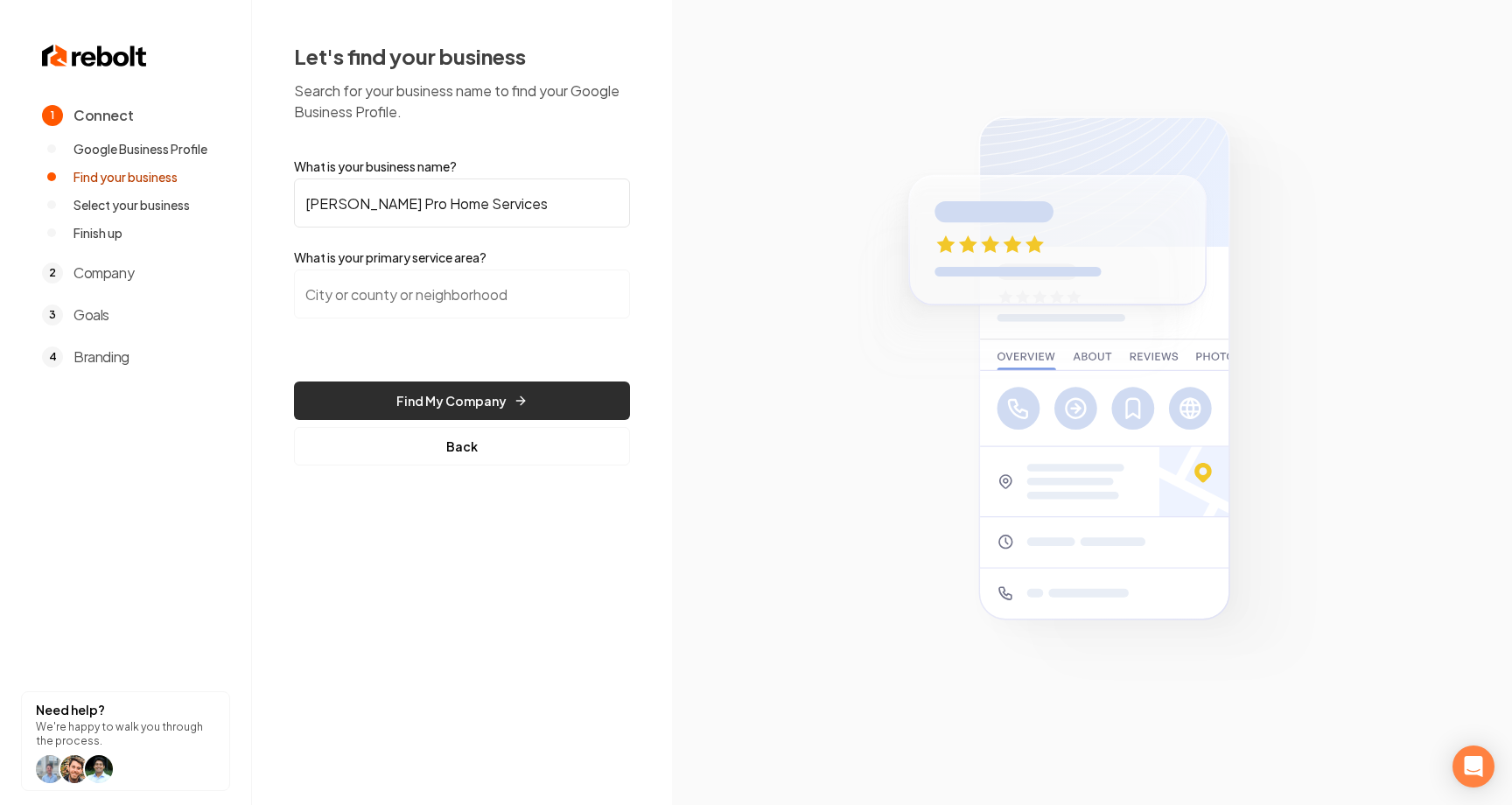
click at [475, 394] on button "Find My Company" at bounding box center [462, 401] width 336 height 39
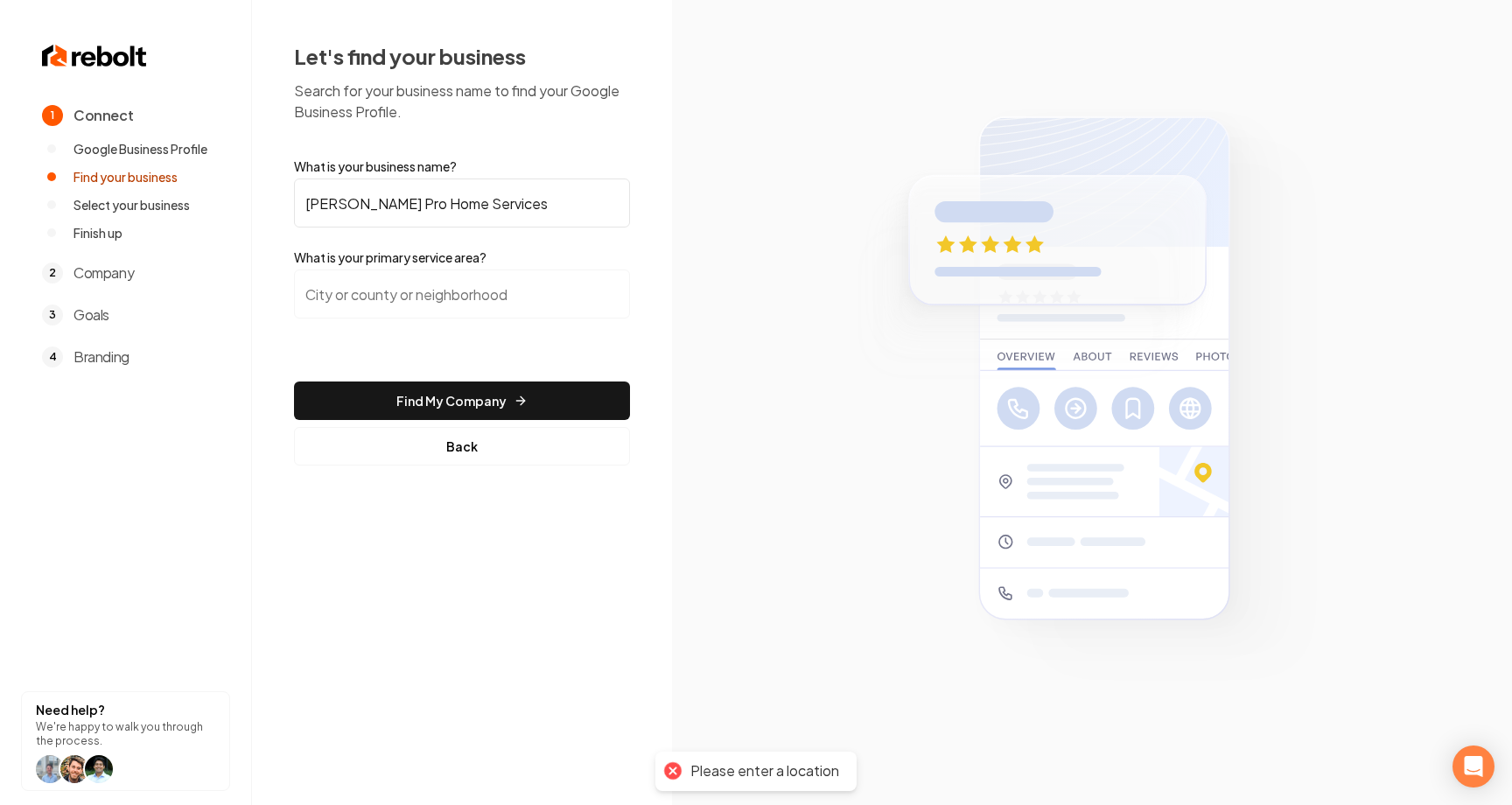
click at [554, 287] on input "search" at bounding box center [462, 295] width 336 height 49
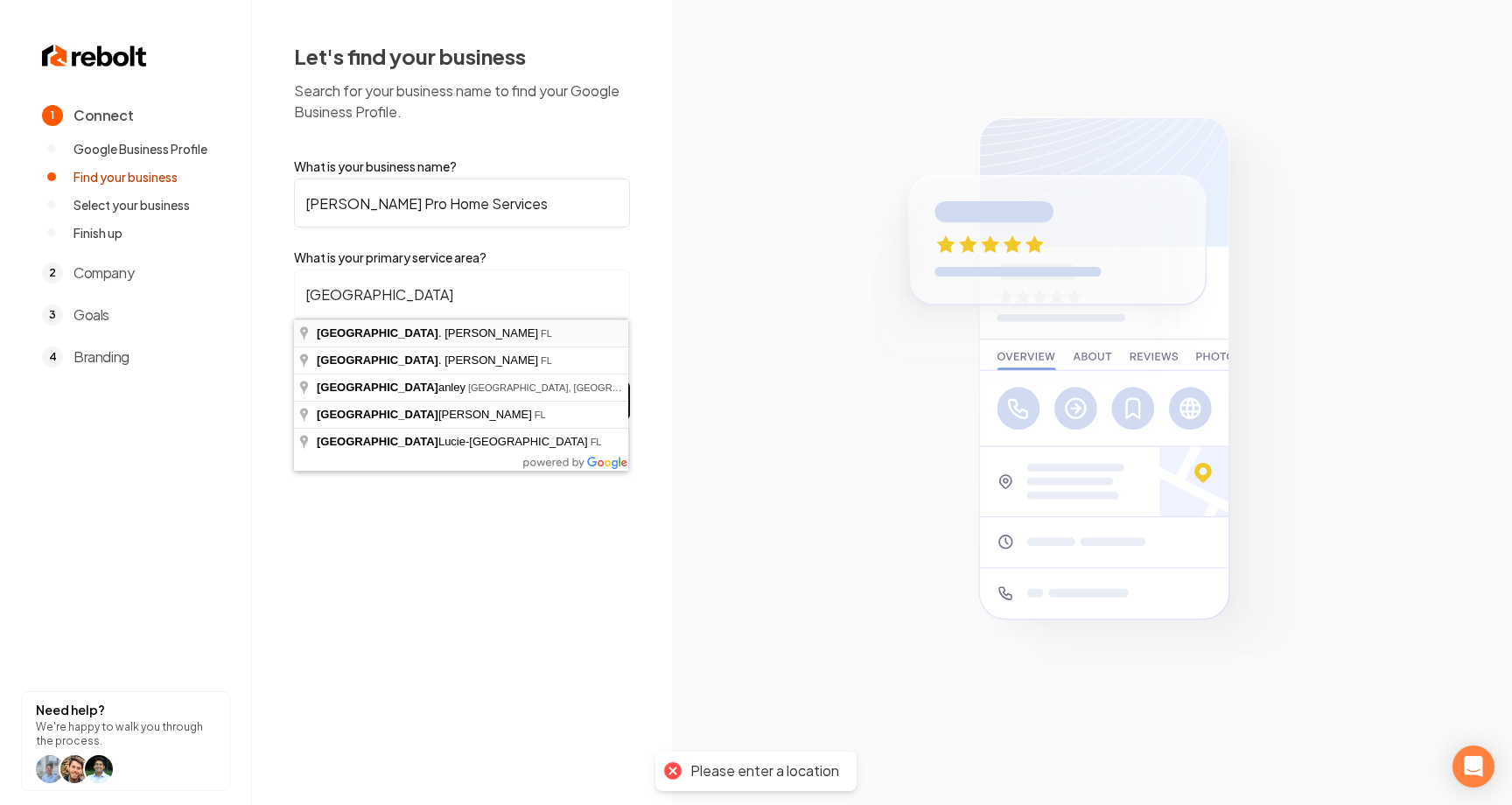
type input "[GEOGRAPHIC_DATA][PERSON_NAME], [GEOGRAPHIC_DATA]"
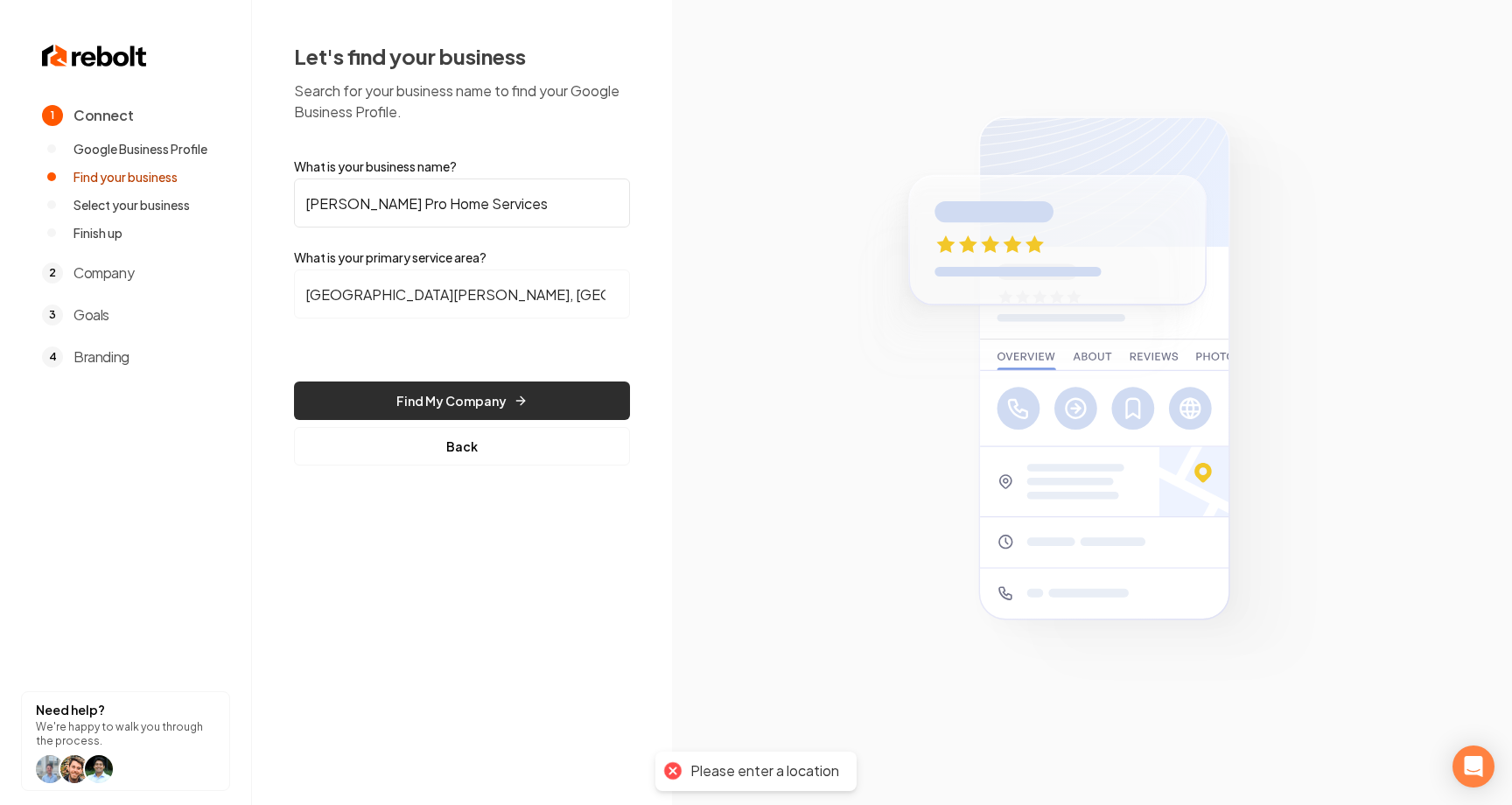
click at [523, 389] on button "Find My Company" at bounding box center [462, 401] width 336 height 39
click at [750, 285] on section at bounding box center [1091, 402] width 840 height 805
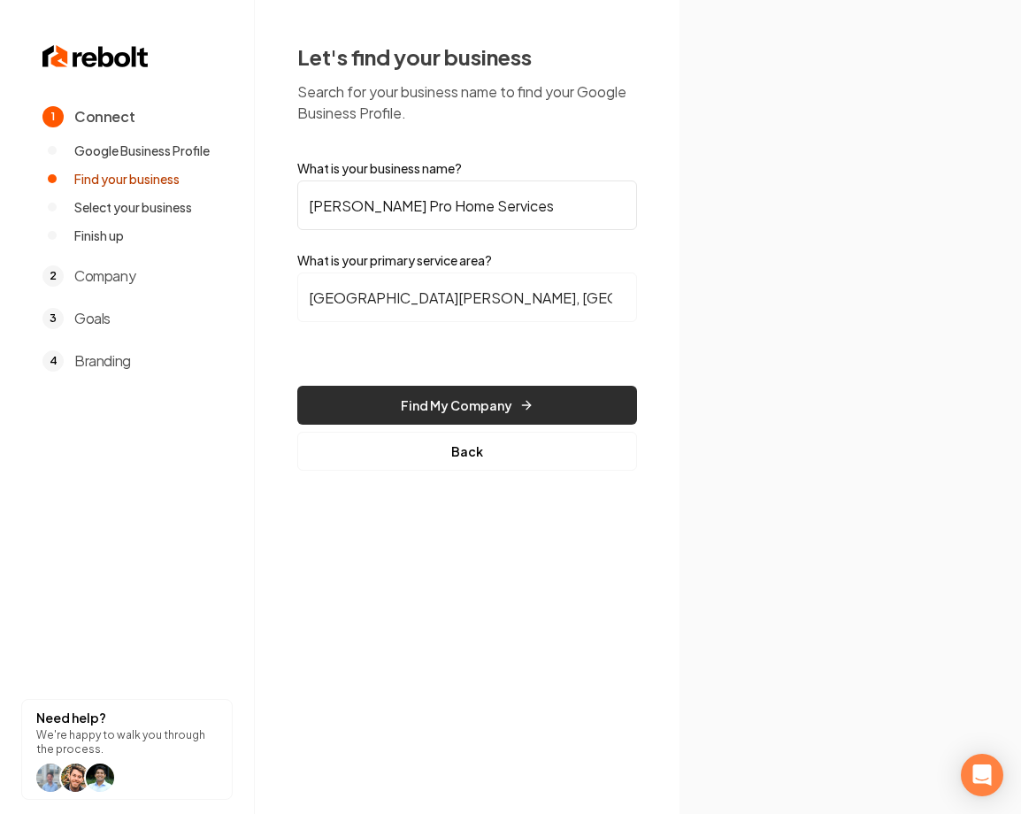
click at [581, 395] on button "Find My Company" at bounding box center [467, 405] width 340 height 39
